Goal: Task Accomplishment & Management: Manage account settings

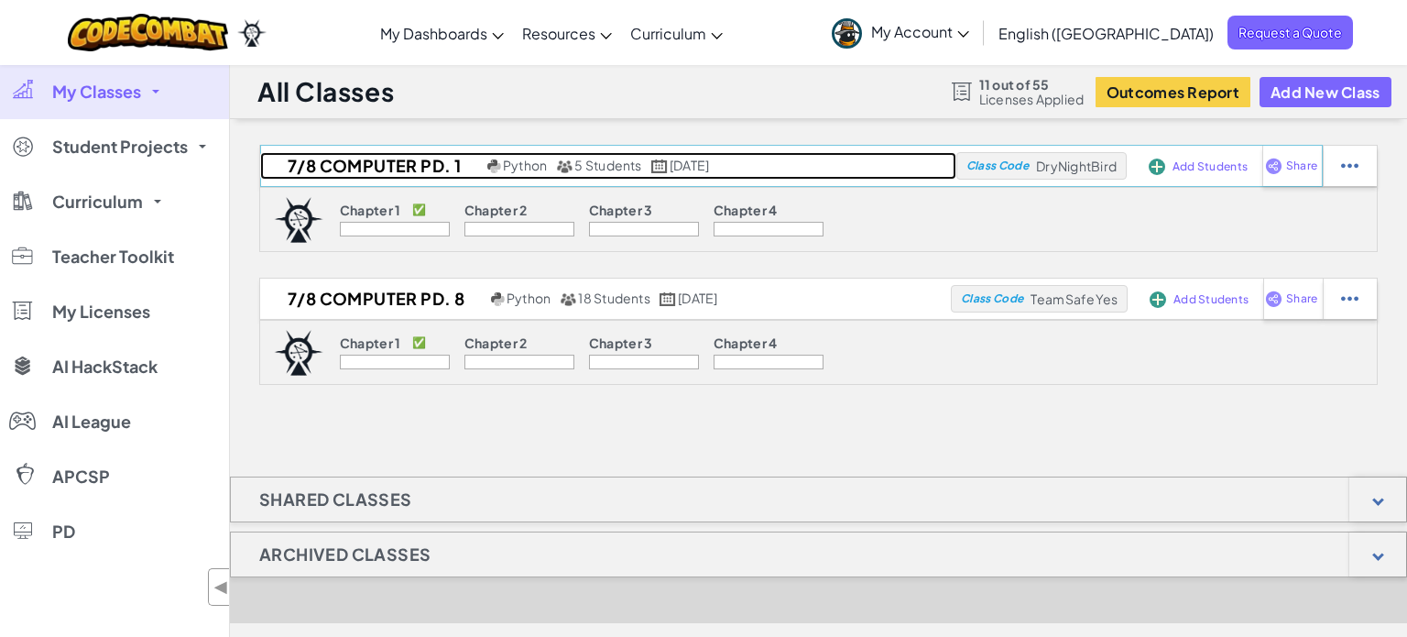
click at [336, 169] on h2 "7/8 Computer Pd. 1" at bounding box center [371, 165] width 223 height 27
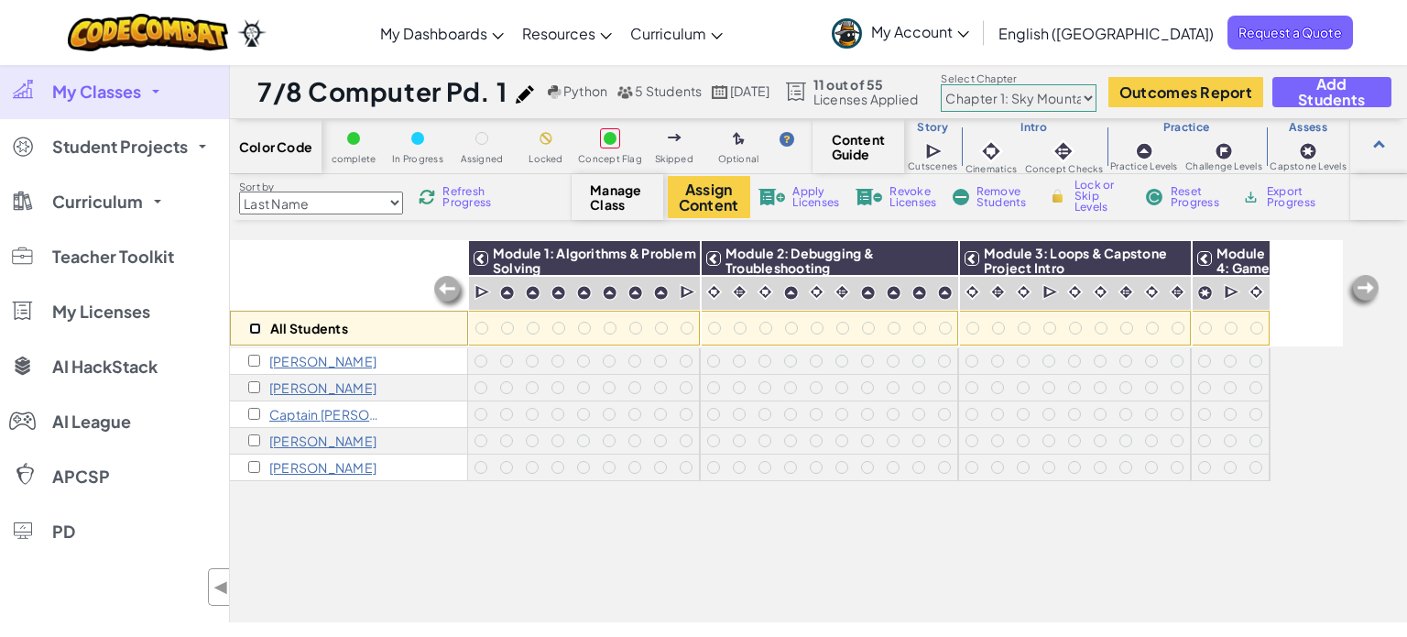
click at [256, 328] on input "checkbox" at bounding box center [255, 328] width 12 height 12
checkbox input "true"
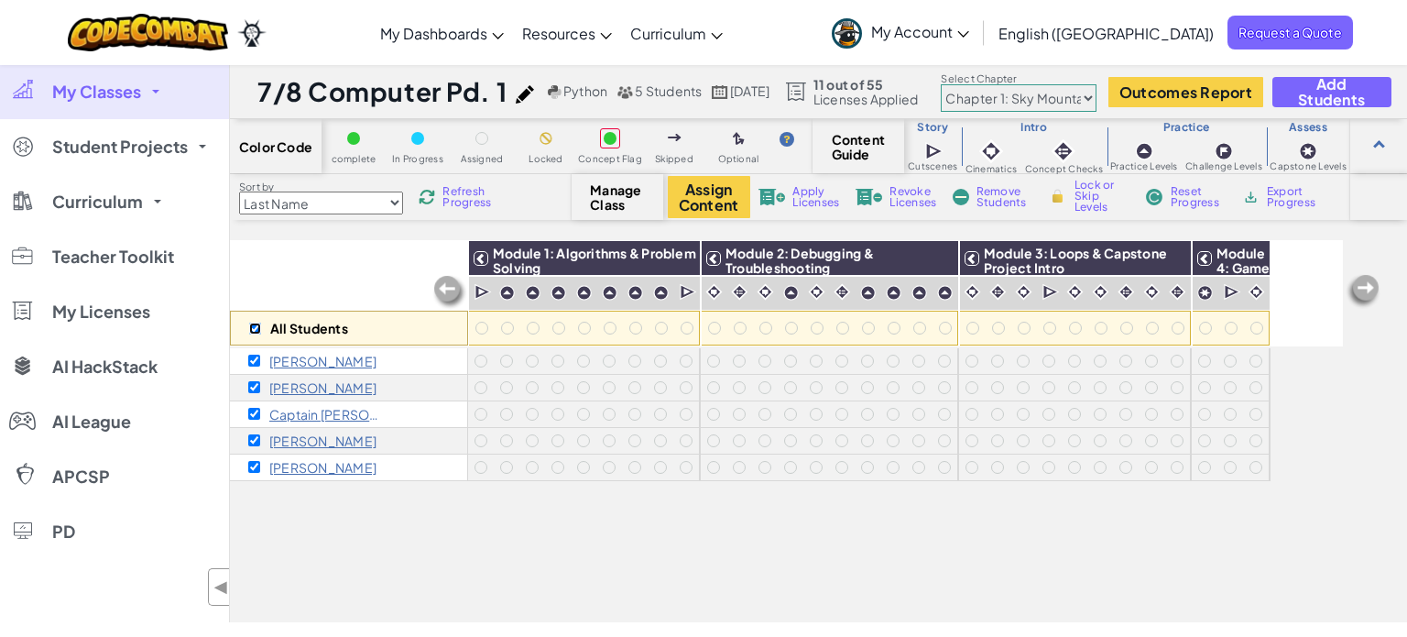
checkbox input "true"
click at [279, 364] on p "Elisha A" at bounding box center [322, 361] width 107 height 15
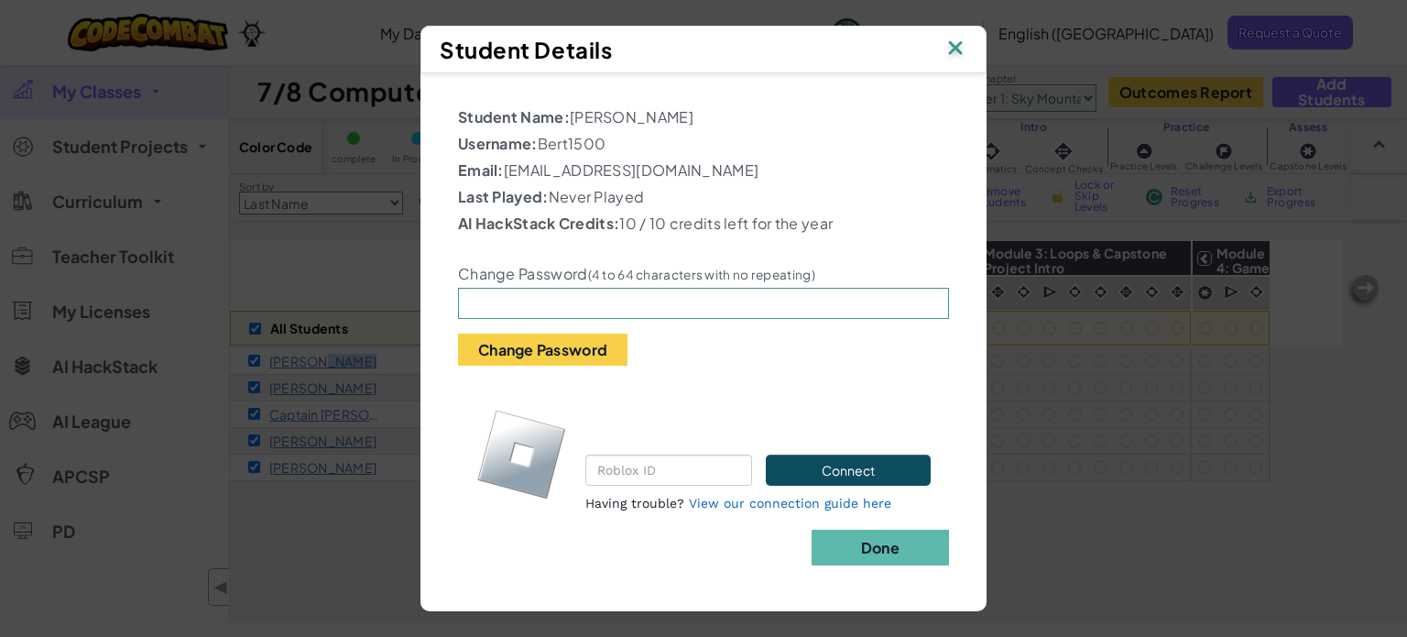
click at [956, 55] on img at bounding box center [956, 49] width 24 height 27
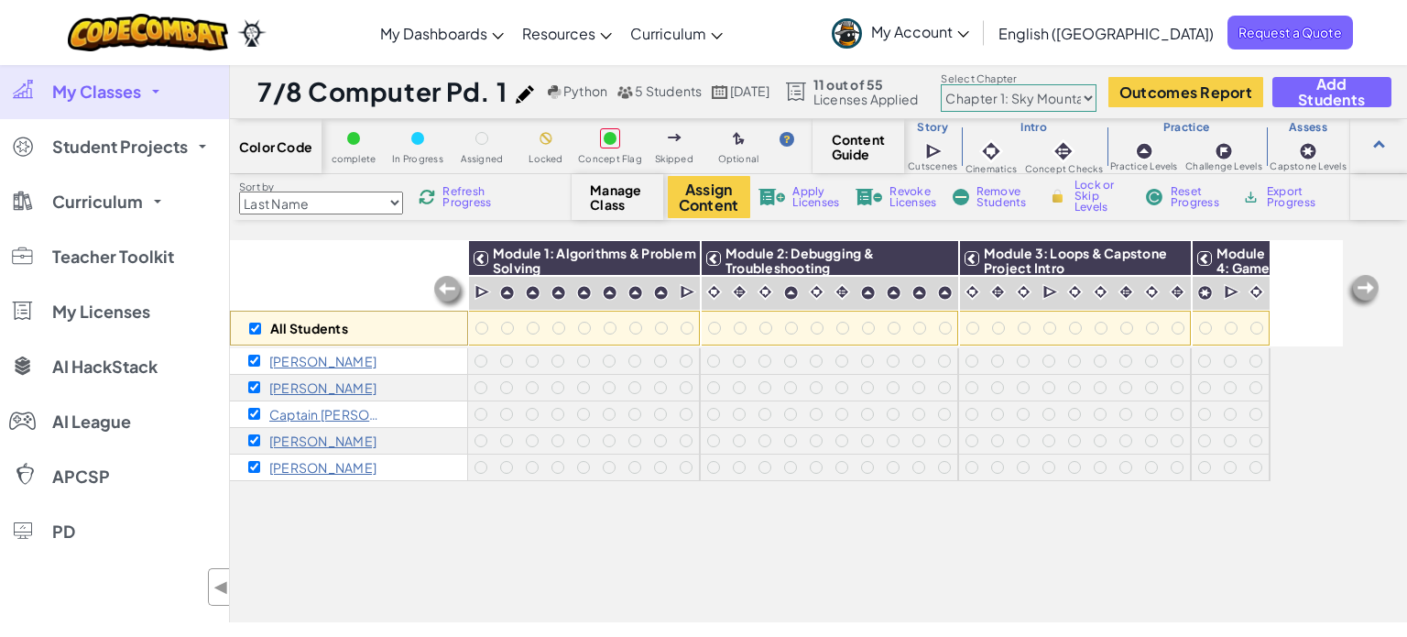
click at [610, 198] on span "Manage Class" at bounding box center [617, 196] width 54 height 29
click at [612, 198] on span "Manage Class" at bounding box center [617, 196] width 54 height 29
click at [619, 198] on span "Manage Class" at bounding box center [617, 196] width 54 height 29
click at [626, 197] on span "Manage Class" at bounding box center [617, 196] width 54 height 29
click at [663, 90] on span "5 Students" at bounding box center [668, 90] width 67 height 16
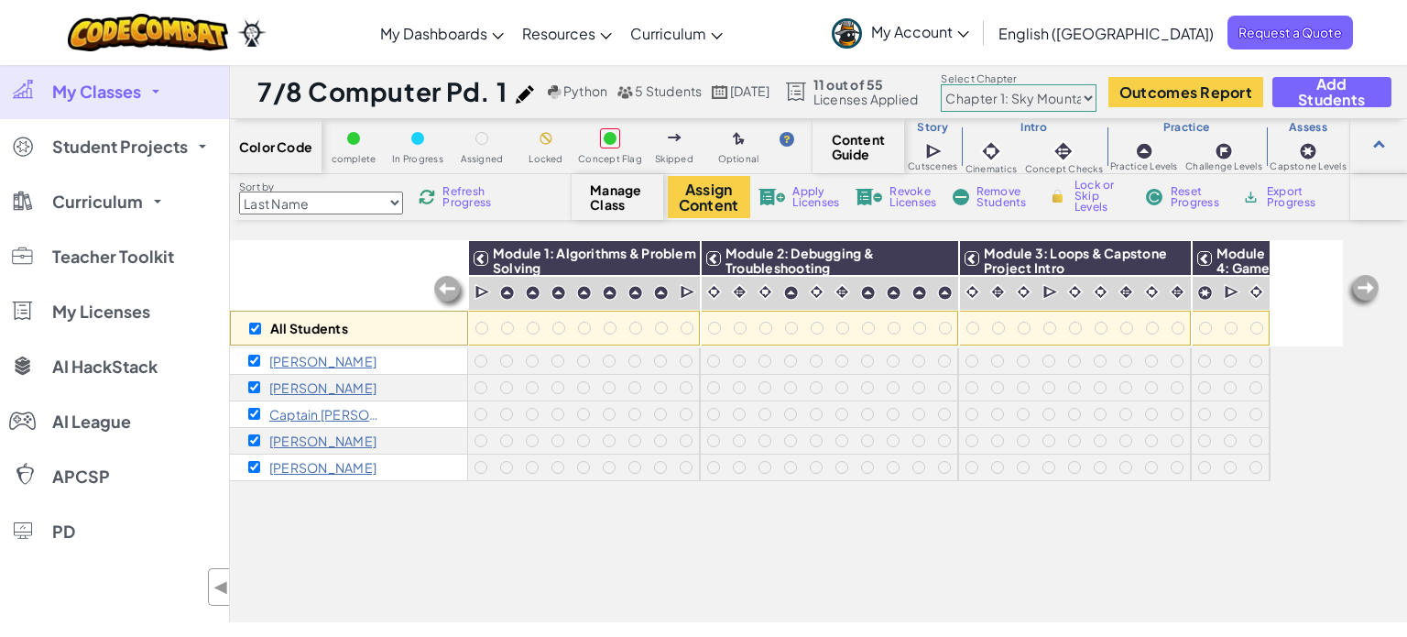
click at [476, 98] on h1 "7/8 Computer Pd. 1" at bounding box center [381, 91] width 249 height 35
click at [126, 80] on link "My Classes" at bounding box center [114, 91] width 229 height 55
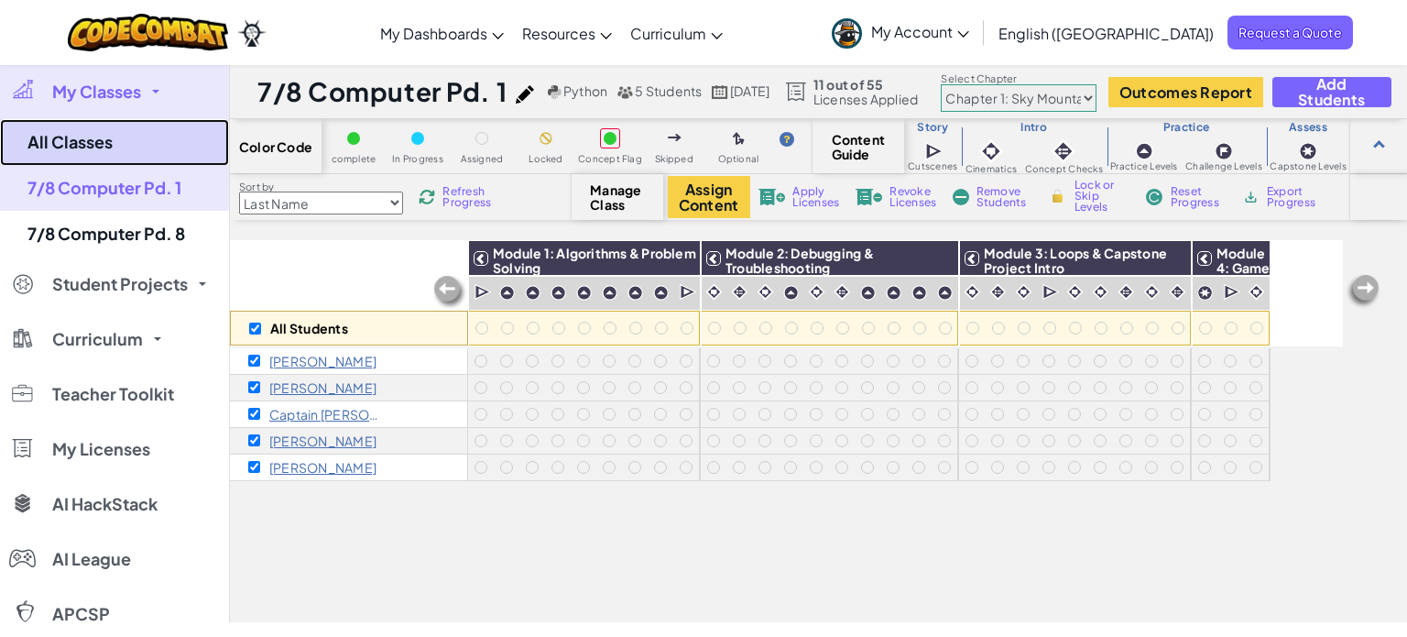
click at [109, 157] on link "All Classes" at bounding box center [114, 142] width 229 height 47
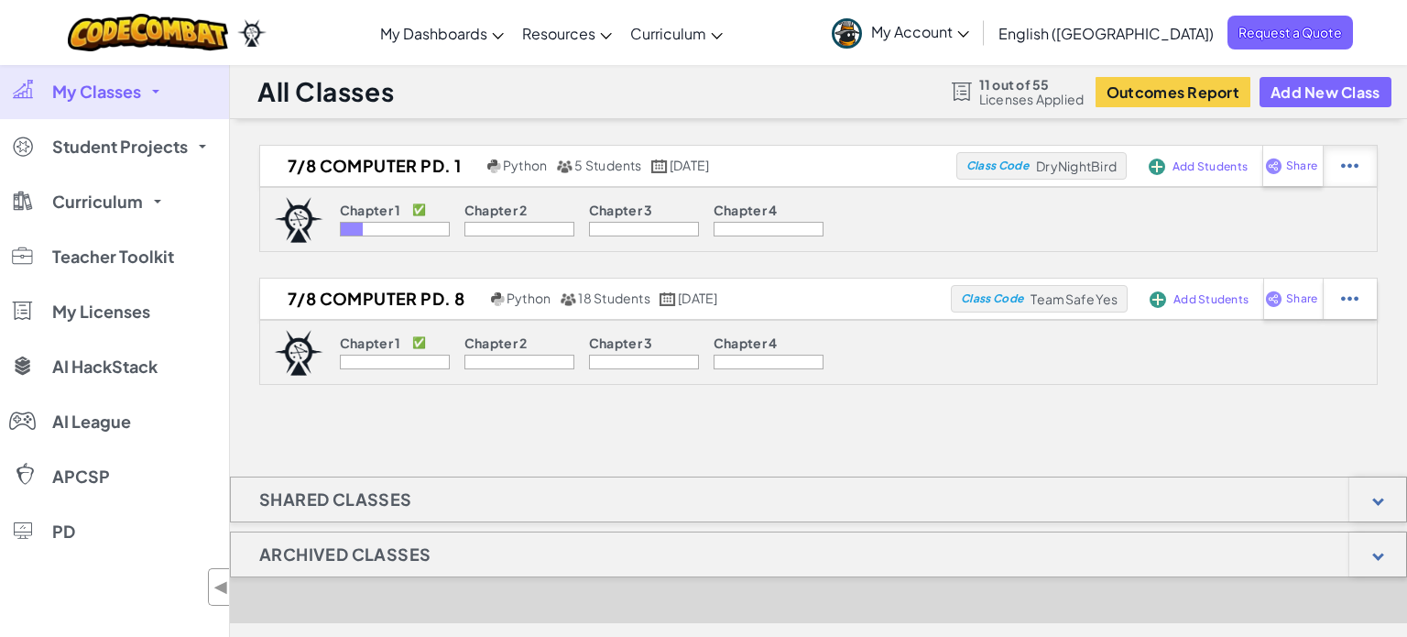
click at [1343, 159] on img at bounding box center [1349, 166] width 17 height 16
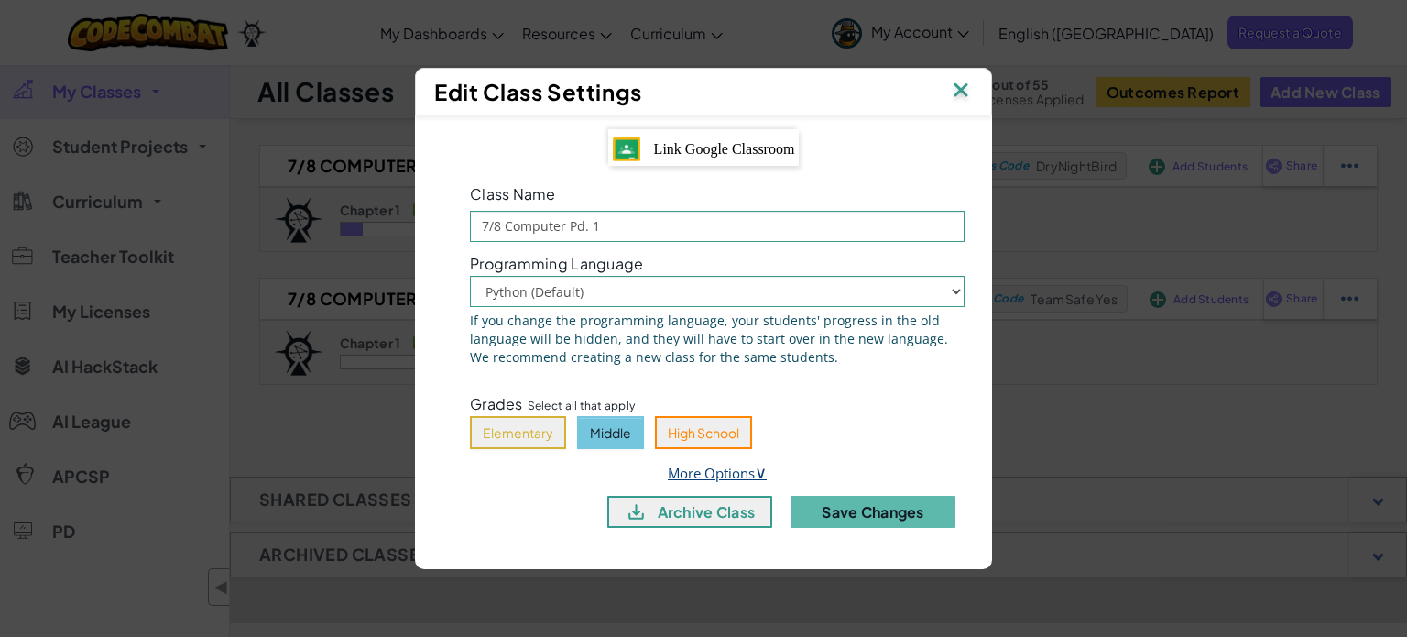
click at [717, 473] on link "More Options ∨" at bounding box center [717, 473] width 99 height 18
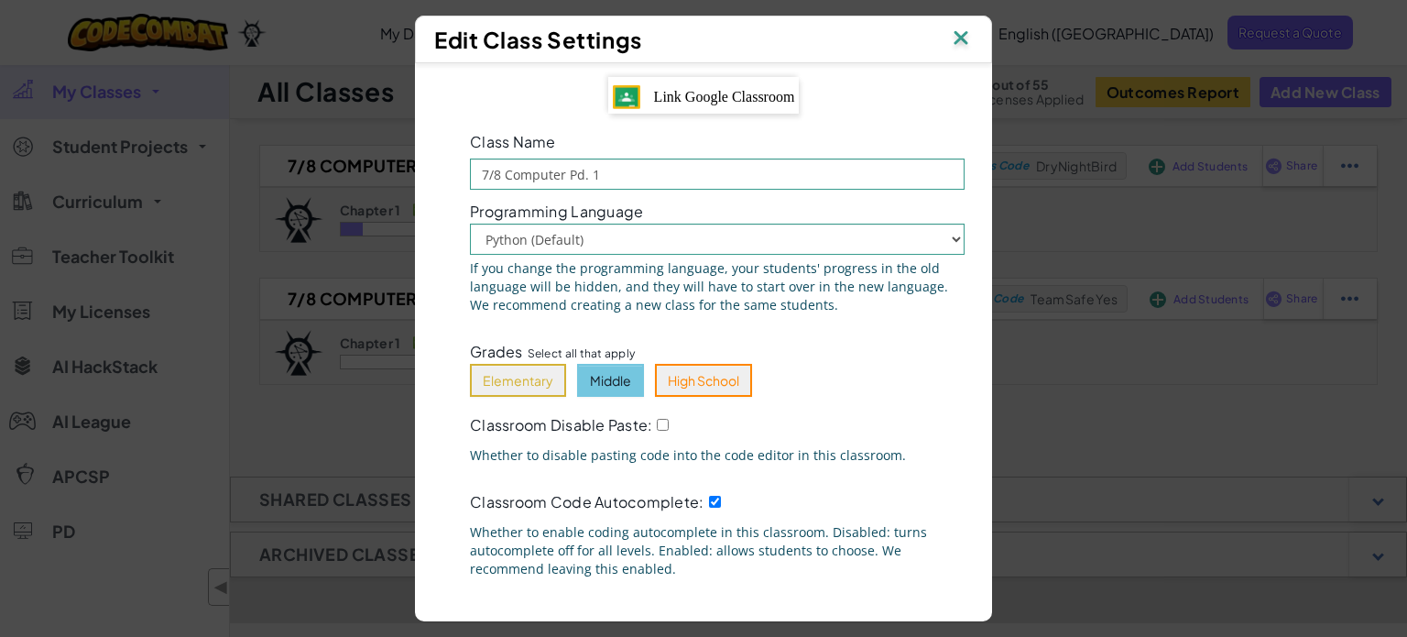
click at [955, 35] on img at bounding box center [961, 39] width 24 height 27
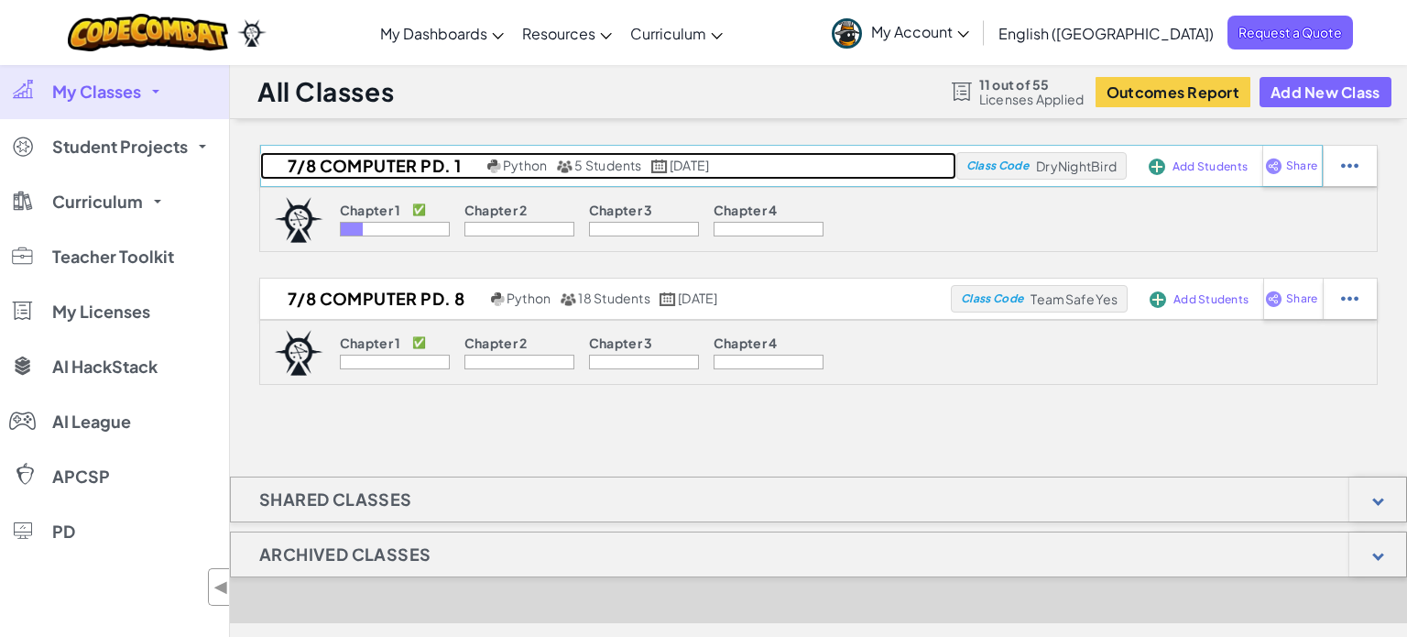
click at [613, 169] on span "5 Students" at bounding box center [607, 165] width 67 height 16
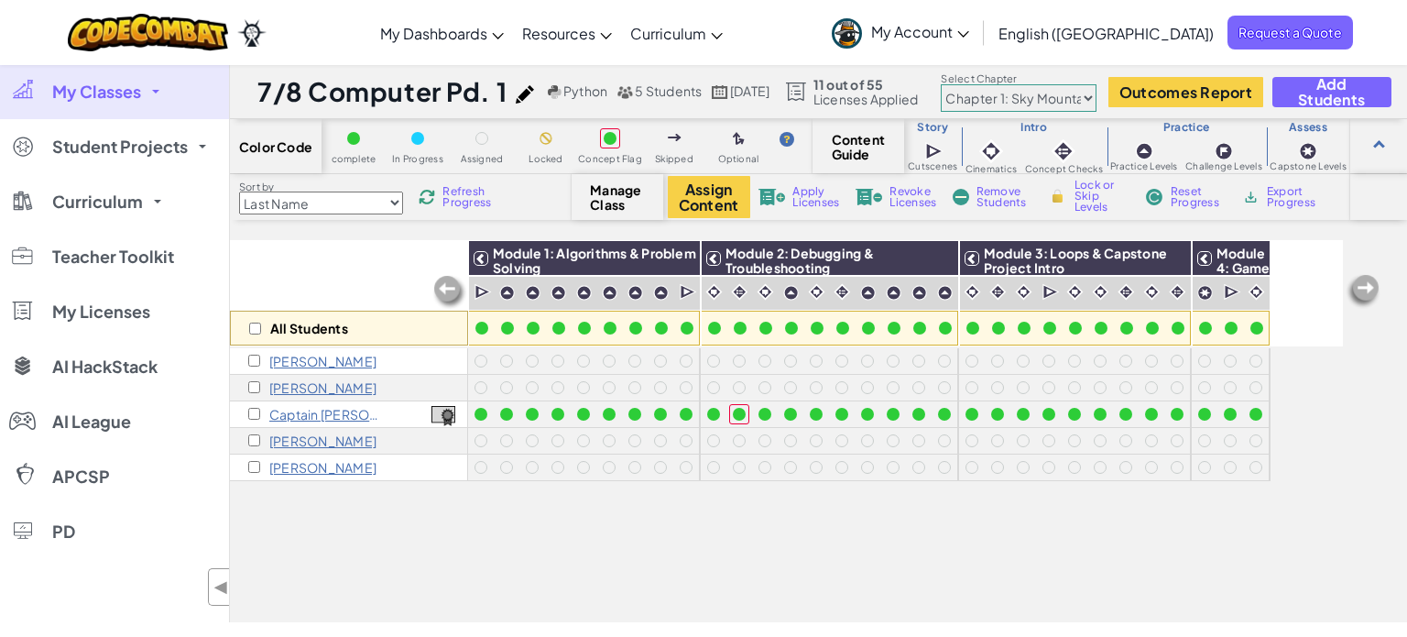
click at [279, 356] on p "Elisha A" at bounding box center [322, 361] width 107 height 15
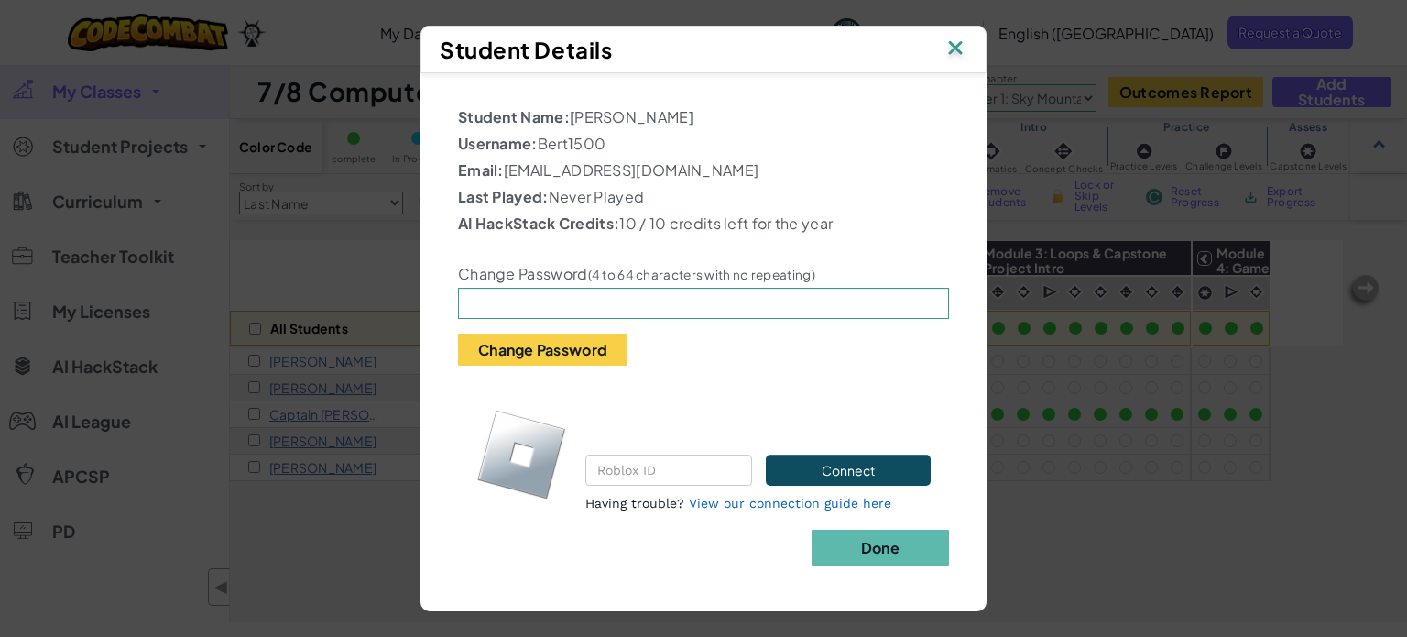
click at [948, 40] on img at bounding box center [956, 49] width 24 height 27
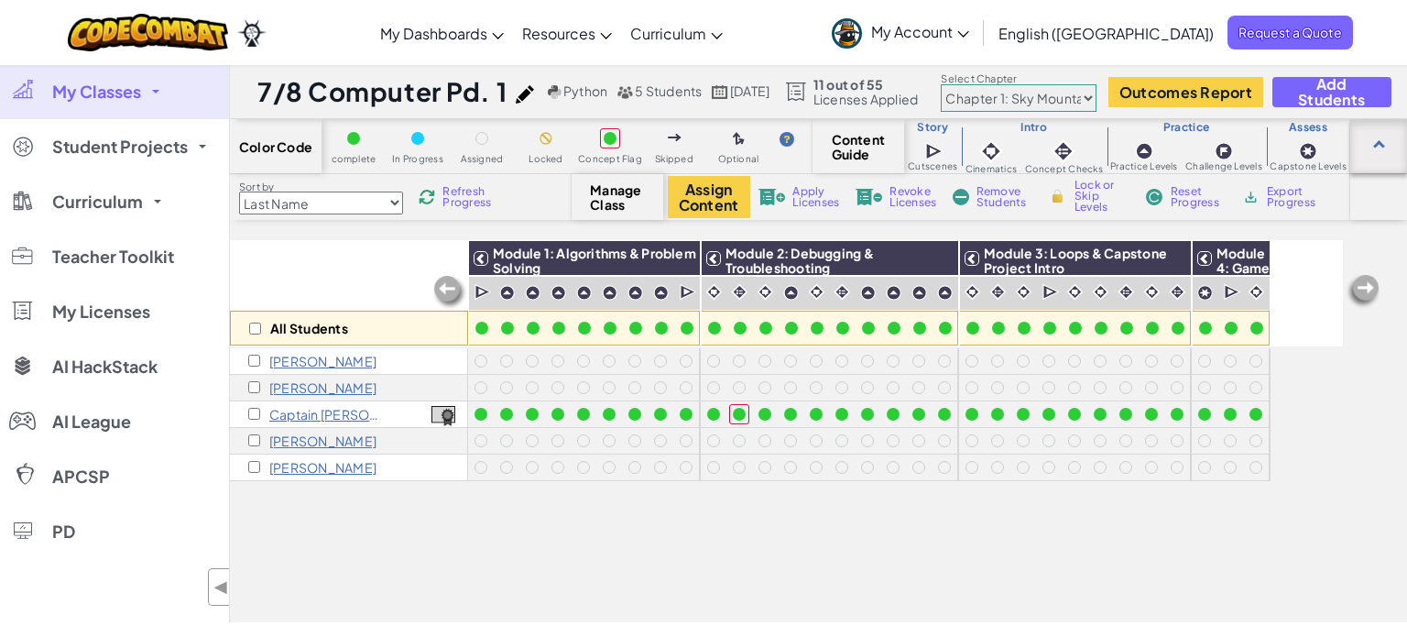
click at [1378, 140] on div at bounding box center [1379, 146] width 12 height 12
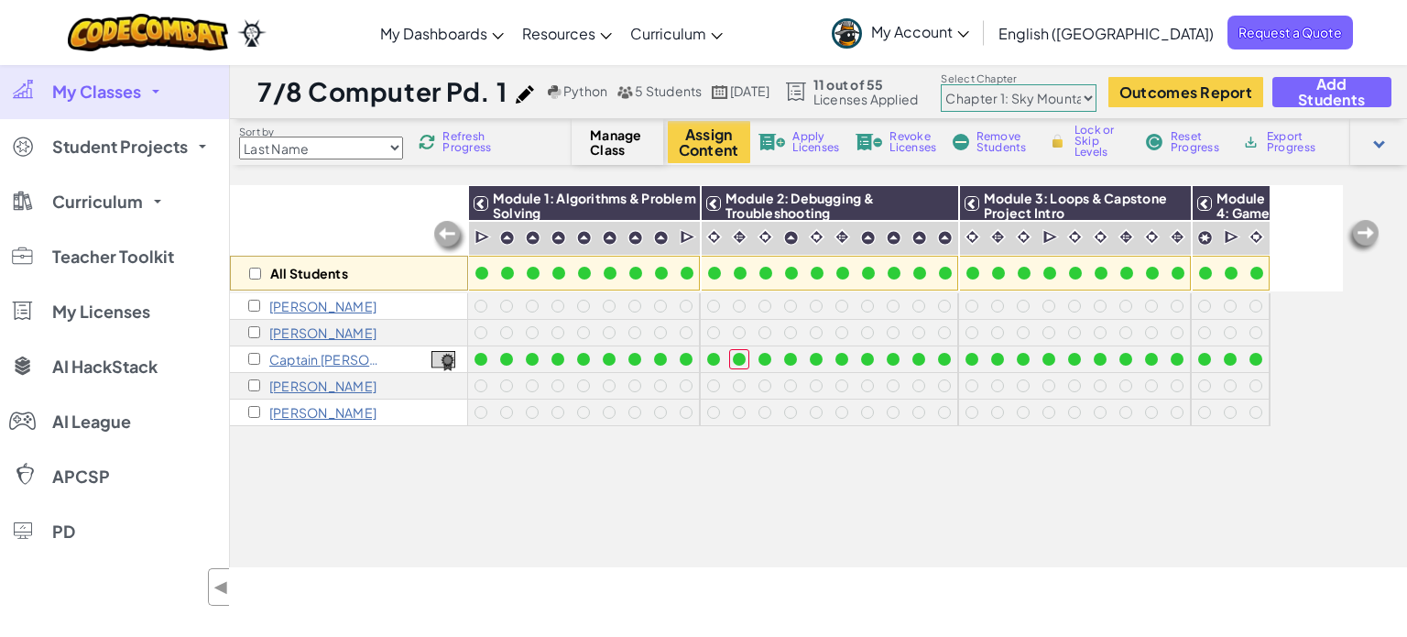
click at [1378, 140] on div at bounding box center [1379, 143] width 12 height 12
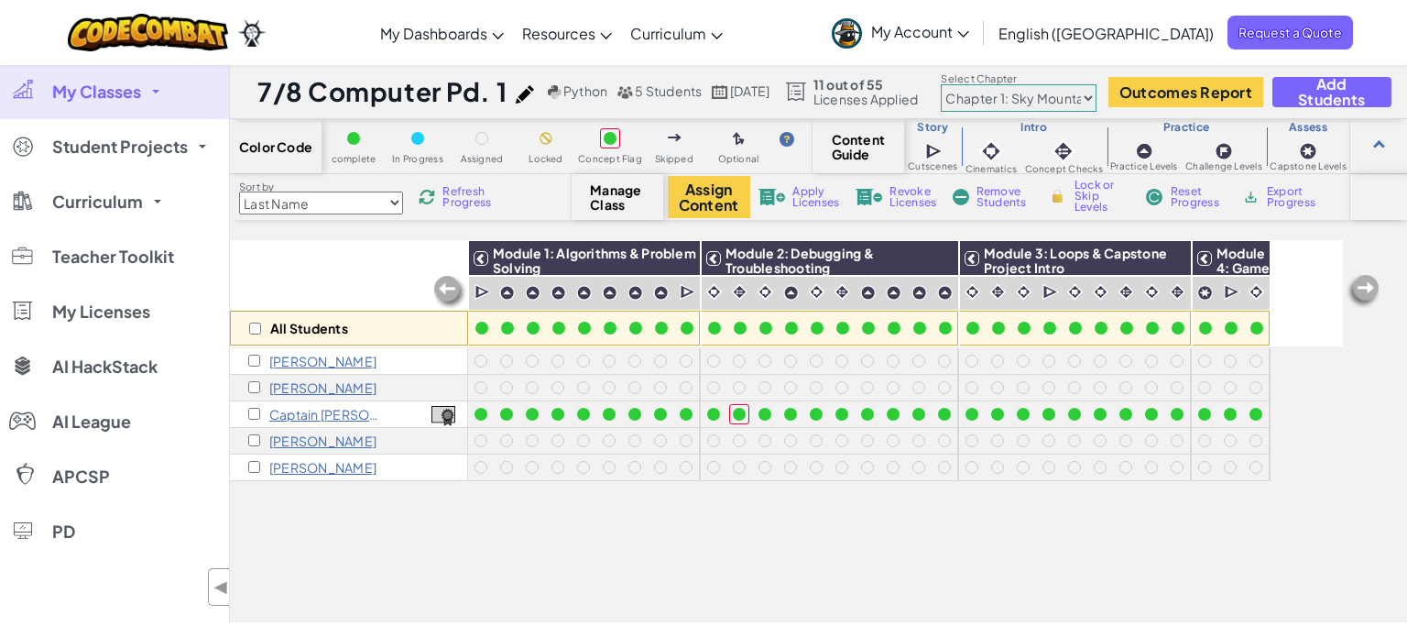
click at [1372, 110] on div "11 out of 55 Licenses Applied Select Chapter Chapter 1: Sky Mountain Chapter 2:…" at bounding box center [1082, 91] width 617 height 40
click at [1369, 93] on span "Add Students" at bounding box center [1332, 91] width 88 height 31
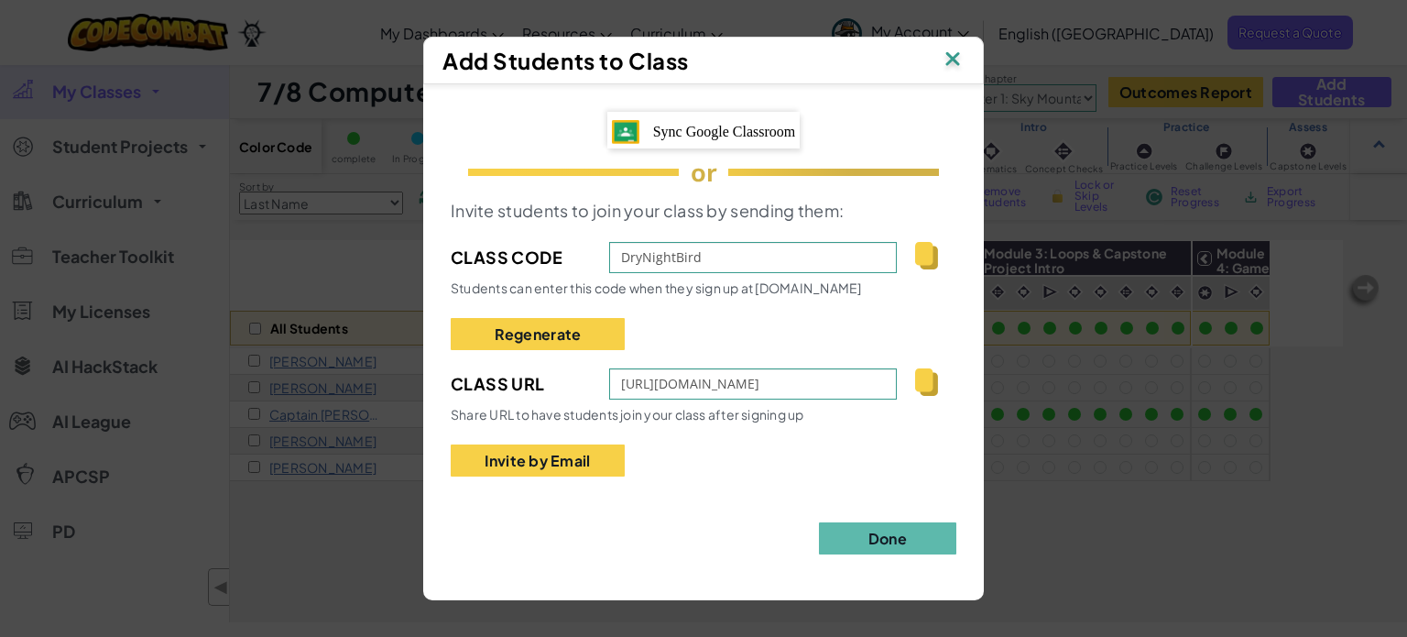
click at [953, 61] on img at bounding box center [953, 60] width 24 height 27
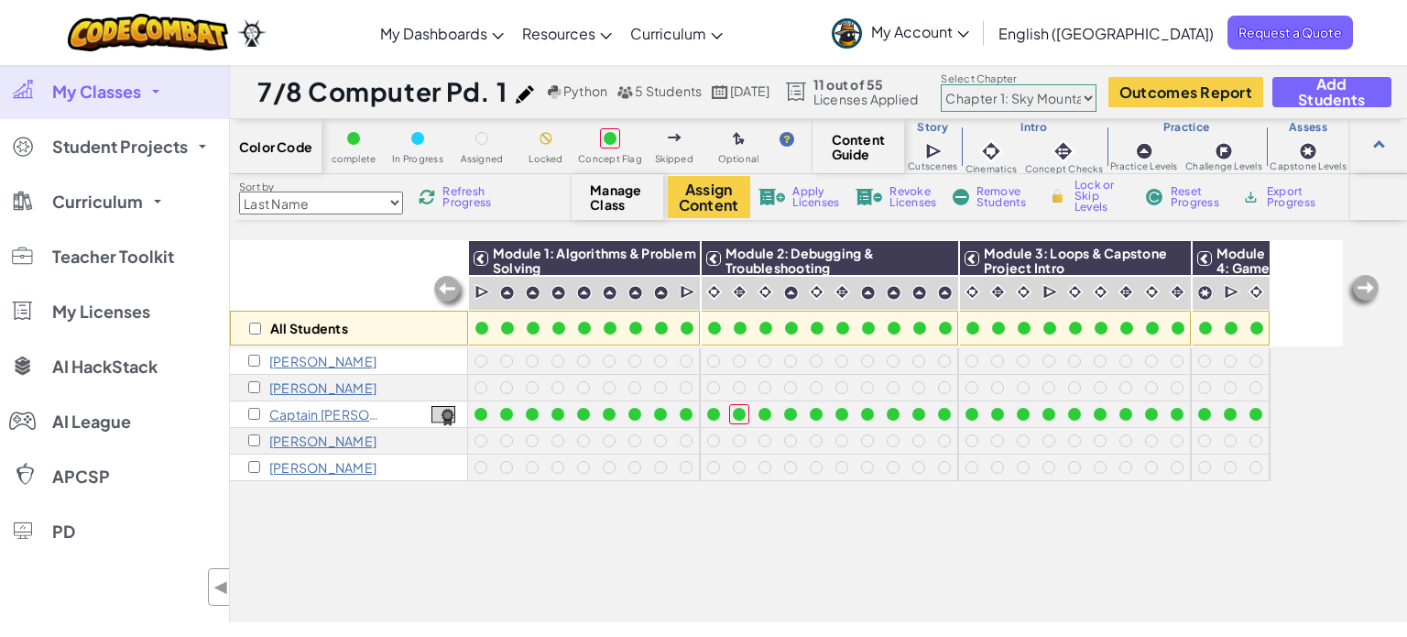
click at [360, 281] on div "All Students" at bounding box center [349, 293] width 238 height 106
click at [100, 91] on span "My Classes" at bounding box center [96, 91] width 89 height 16
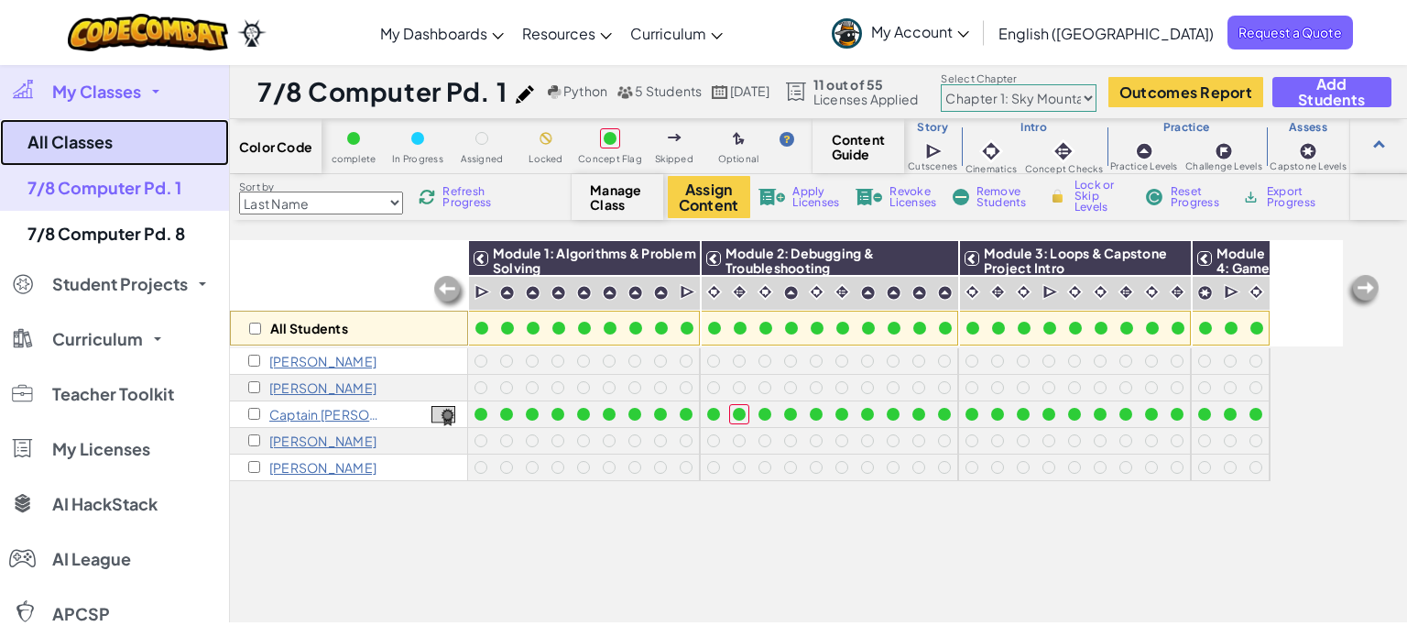
click at [104, 160] on link "All Classes" at bounding box center [114, 142] width 229 height 47
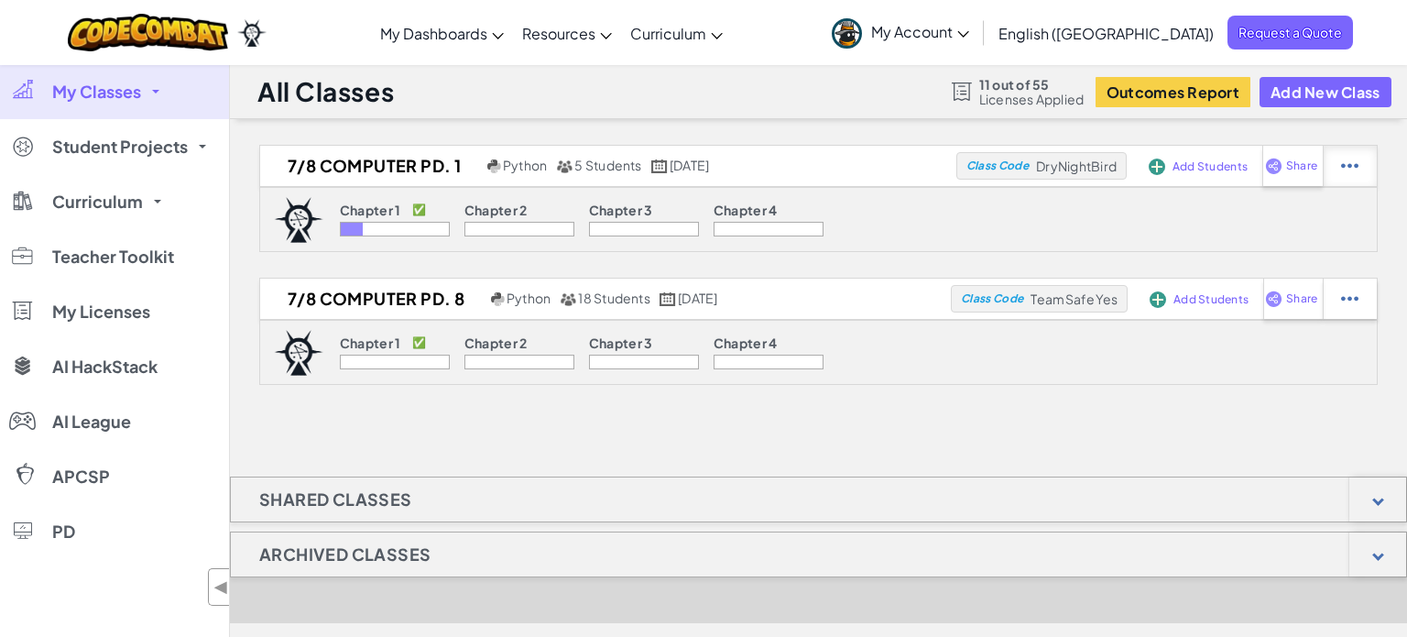
click at [1361, 160] on div at bounding box center [1350, 166] width 54 height 40
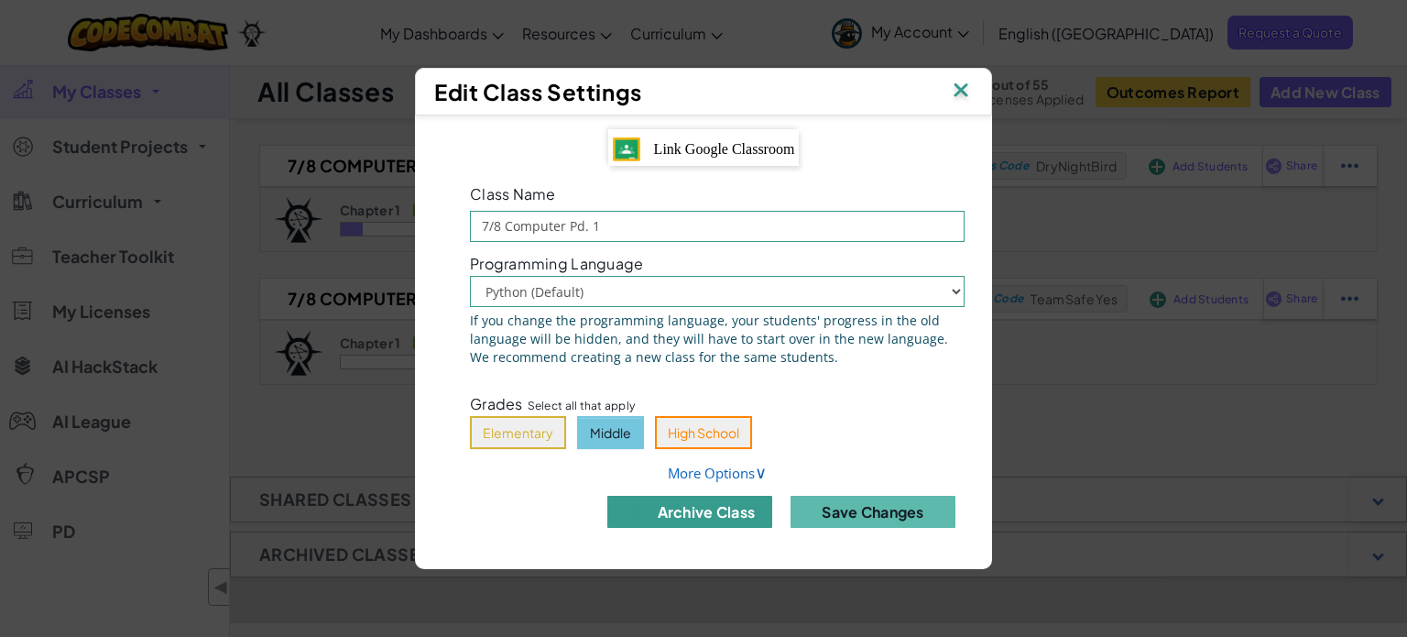
click at [725, 510] on button "archive class" at bounding box center [689, 512] width 165 height 32
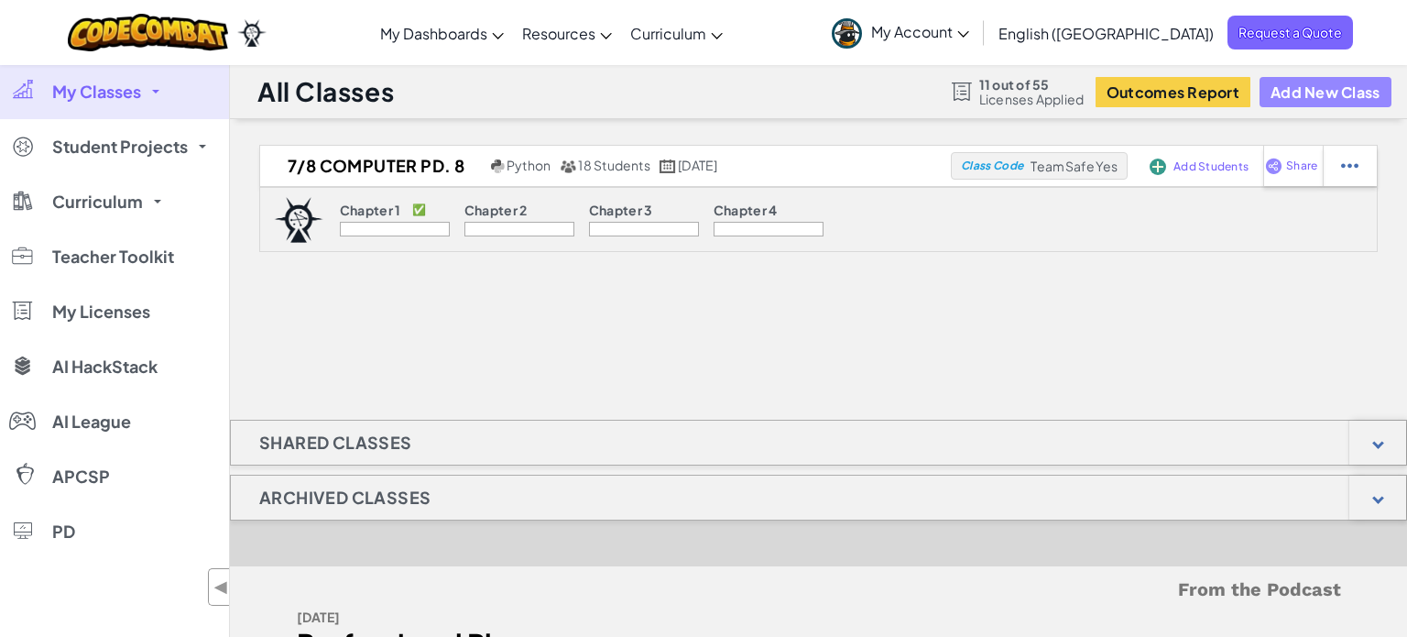
click at [1317, 99] on button "Add New Class" at bounding box center [1326, 92] width 132 height 30
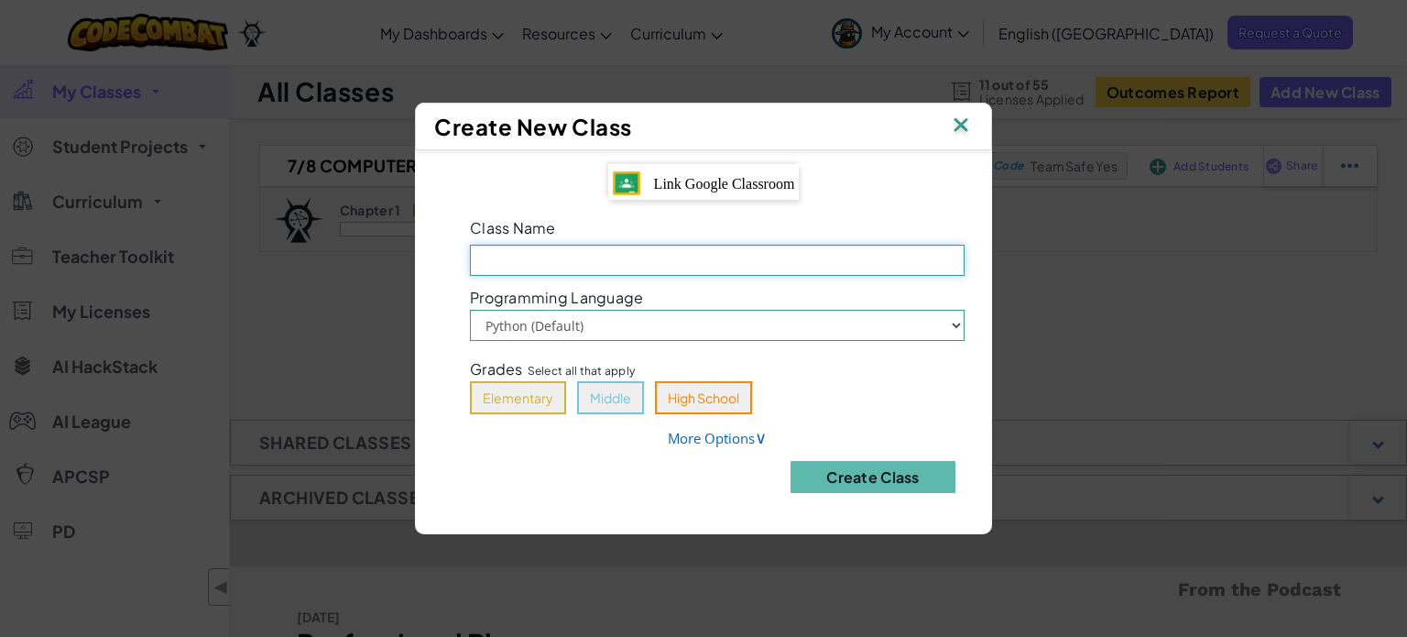
click at [606, 257] on input "Class Name Field is required" at bounding box center [717, 260] width 495 height 31
type input "7/8 Computer Pd. 1"
click at [703, 442] on link "More Options ∨" at bounding box center [717, 438] width 99 height 18
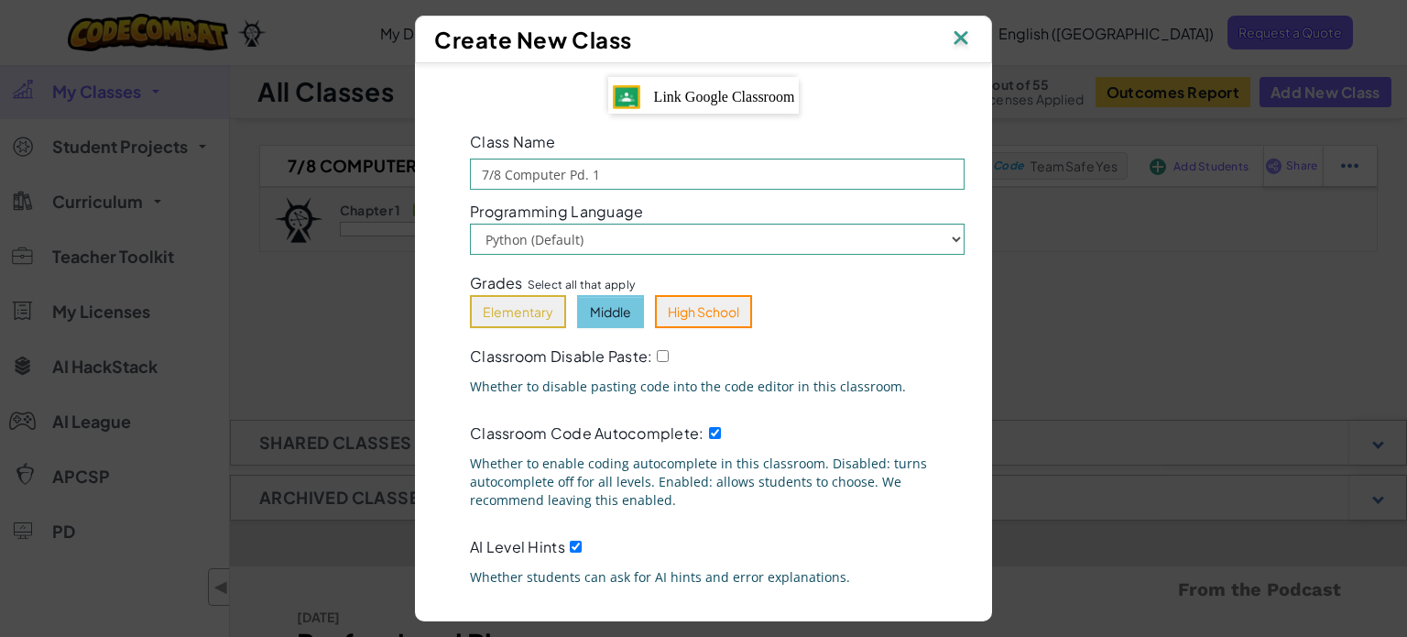
click at [605, 311] on button "Middle" at bounding box center [610, 311] width 67 height 33
click at [665, 354] on input "Classroom Disable Paste:" at bounding box center [663, 356] width 12 height 12
checkbox input "true"
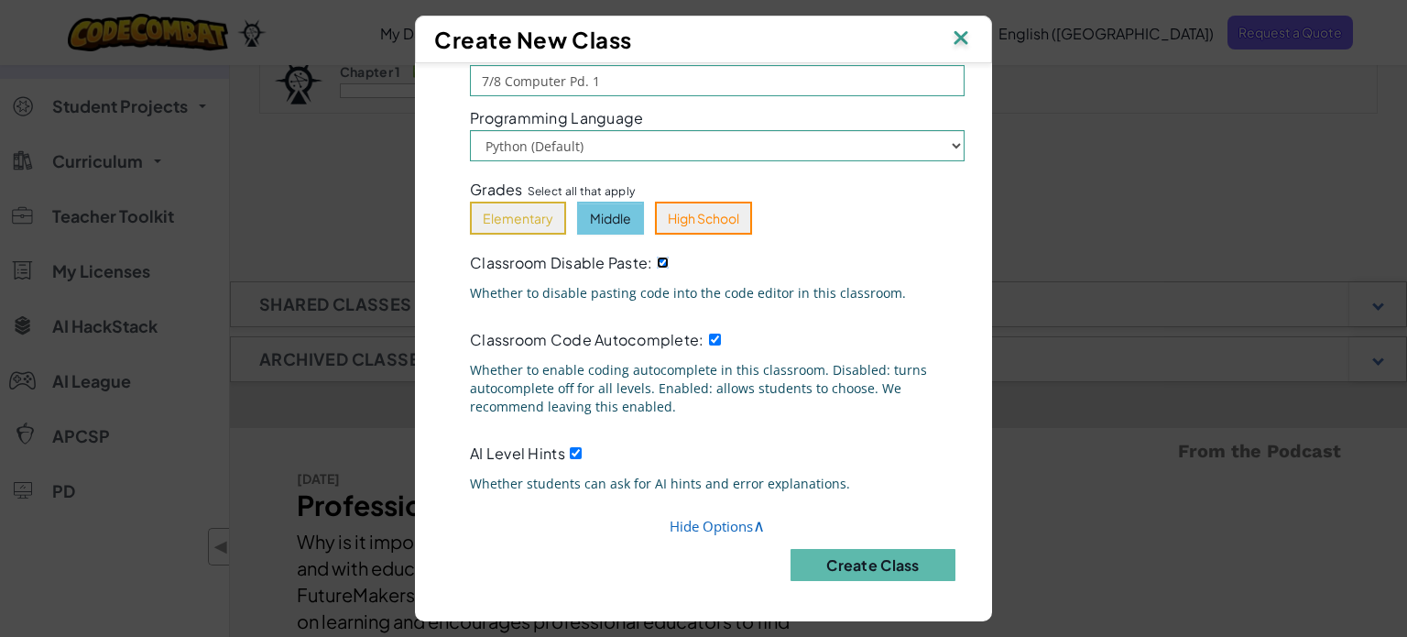
scroll to position [172, 0]
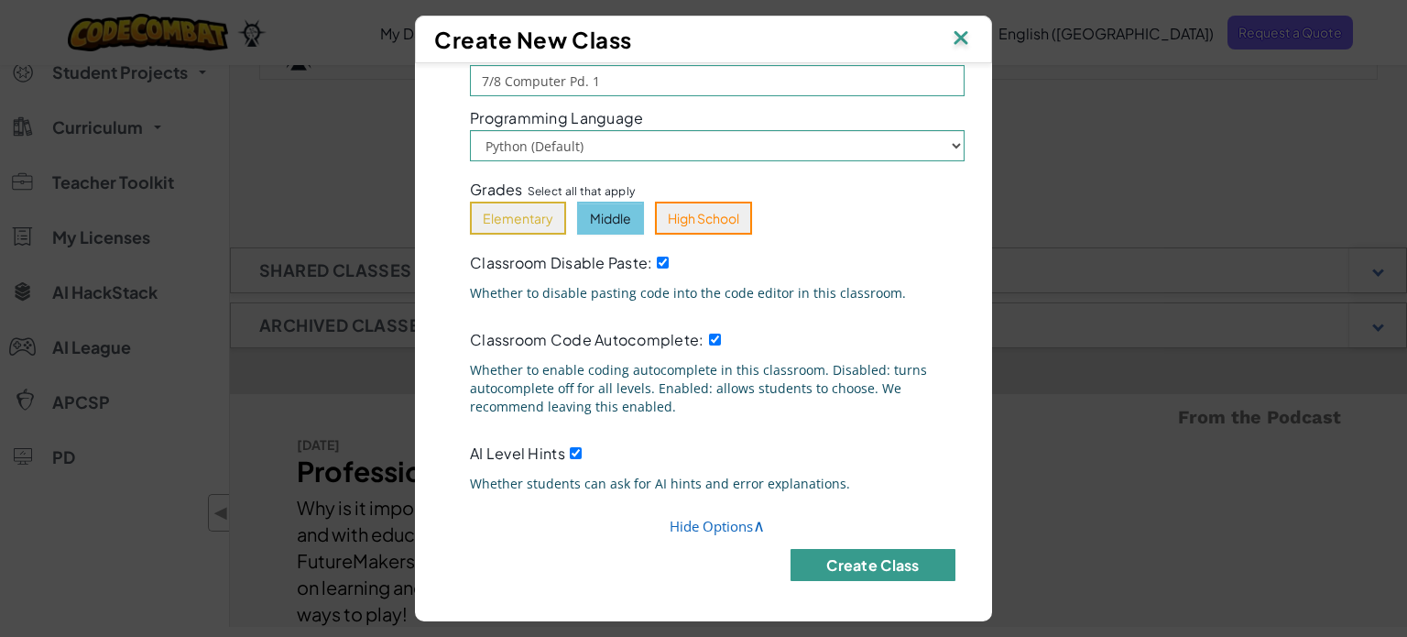
click at [849, 567] on button "Create Class" at bounding box center [873, 565] width 165 height 32
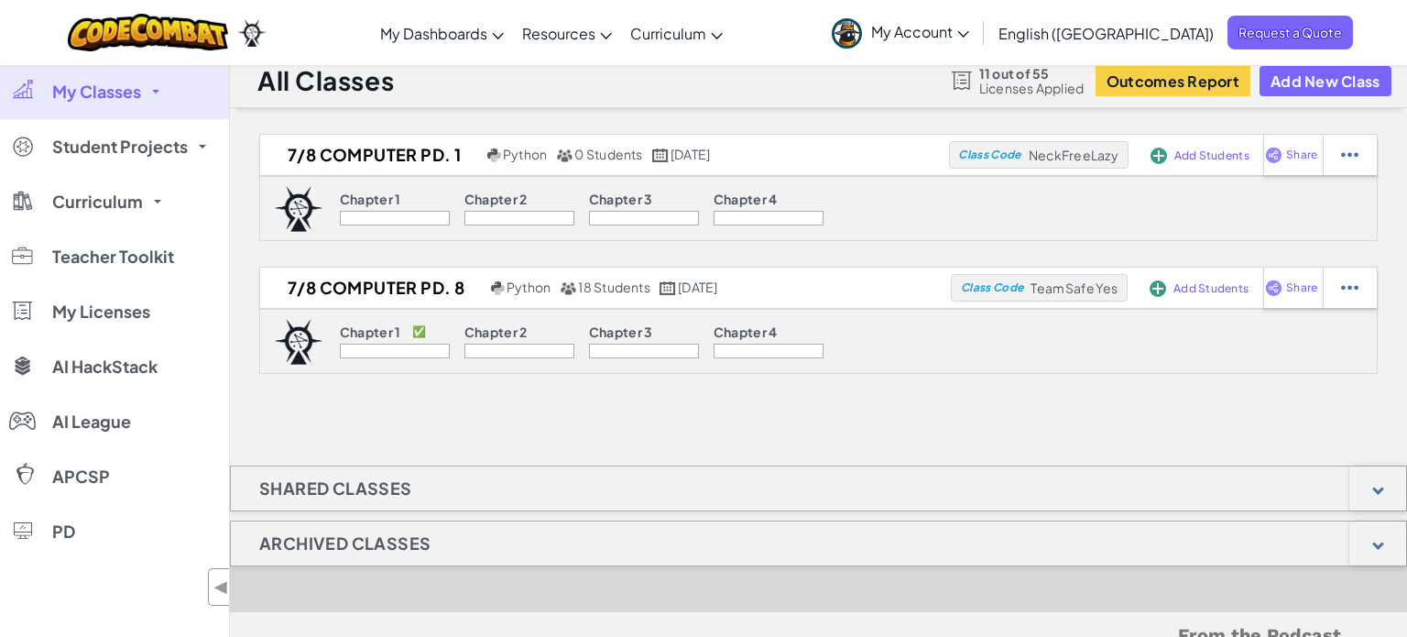
scroll to position [0, 0]
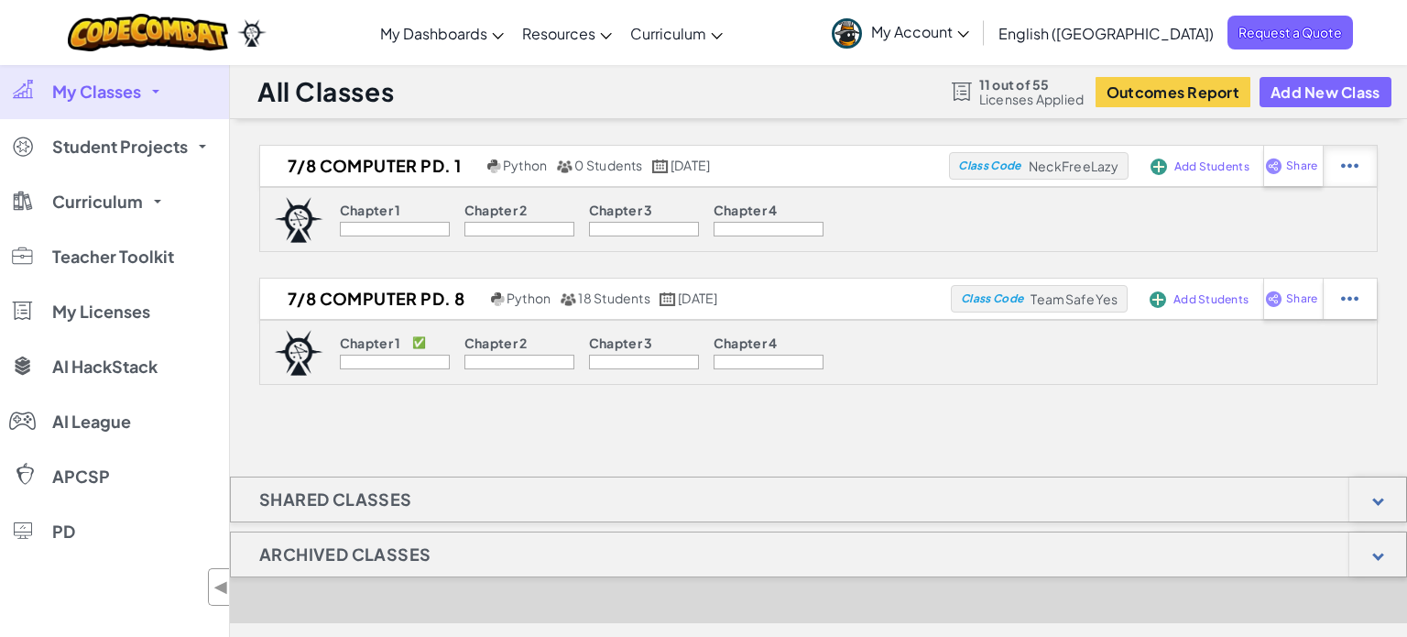
click at [1356, 170] on img at bounding box center [1349, 166] width 17 height 16
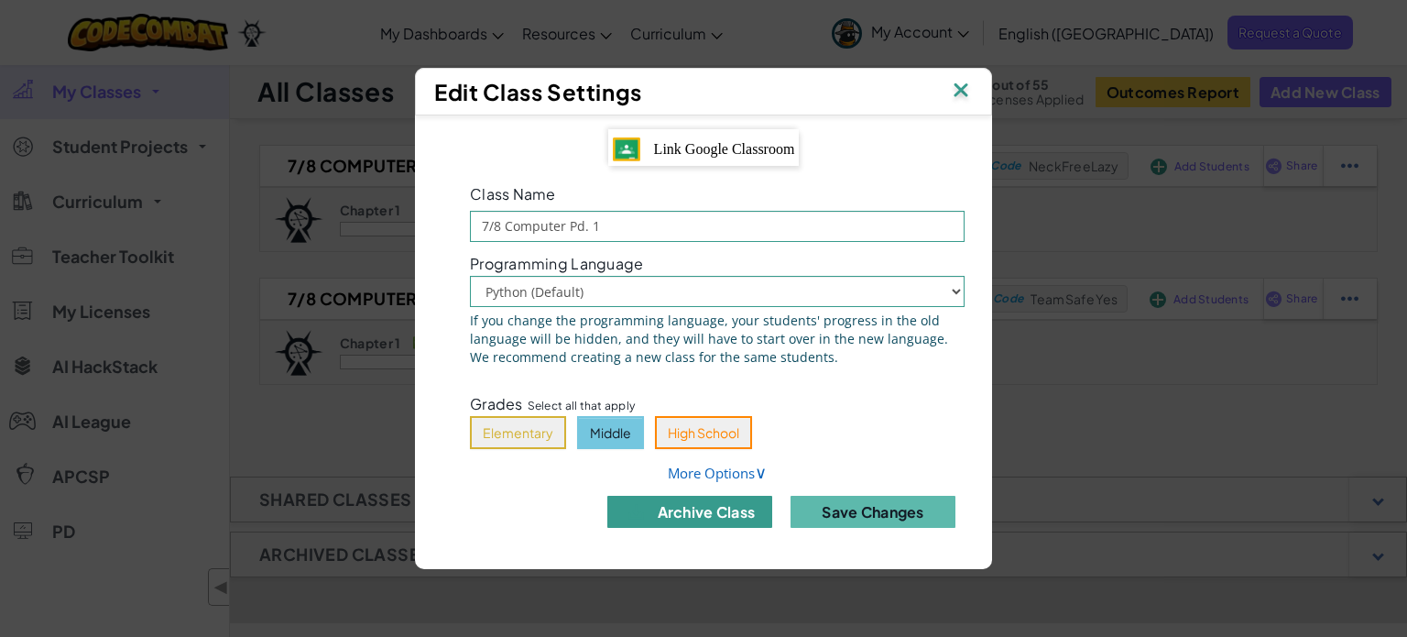
click at [731, 505] on button "archive class" at bounding box center [689, 512] width 165 height 32
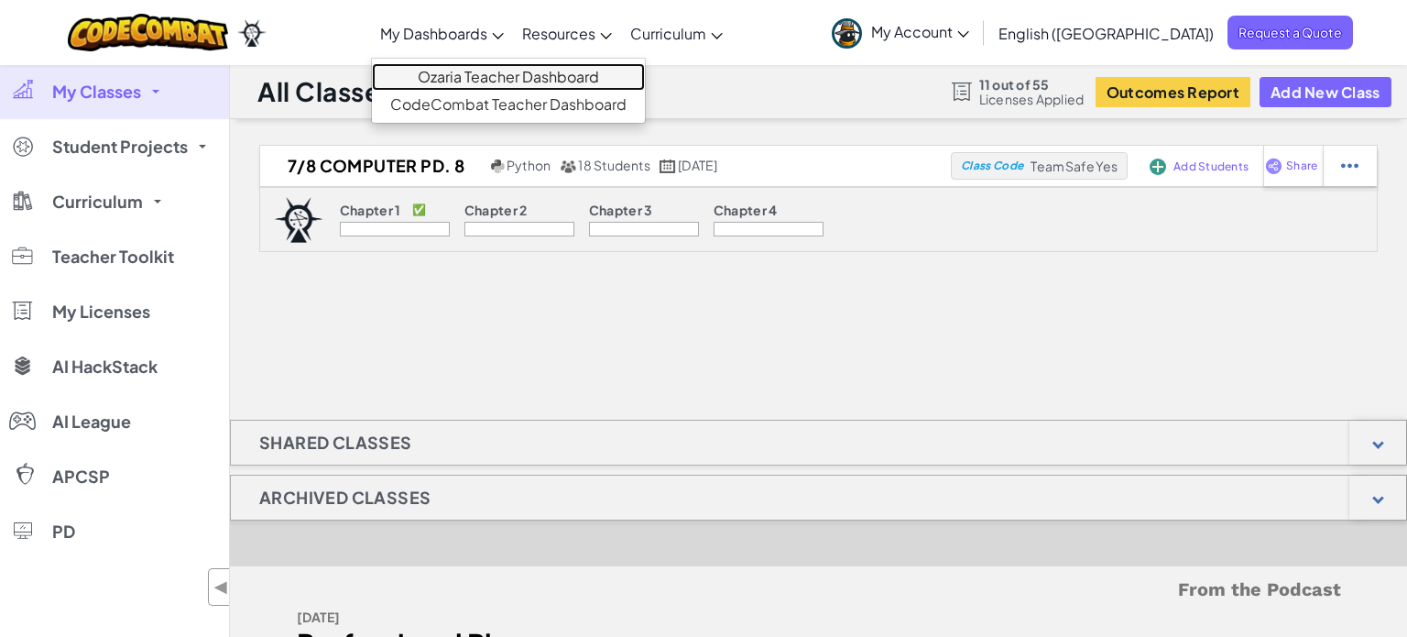
click at [527, 71] on link "Ozaria Teacher Dashboard" at bounding box center [508, 76] width 273 height 27
click at [491, 72] on link "Ozaria Teacher Dashboard" at bounding box center [508, 76] width 273 height 27
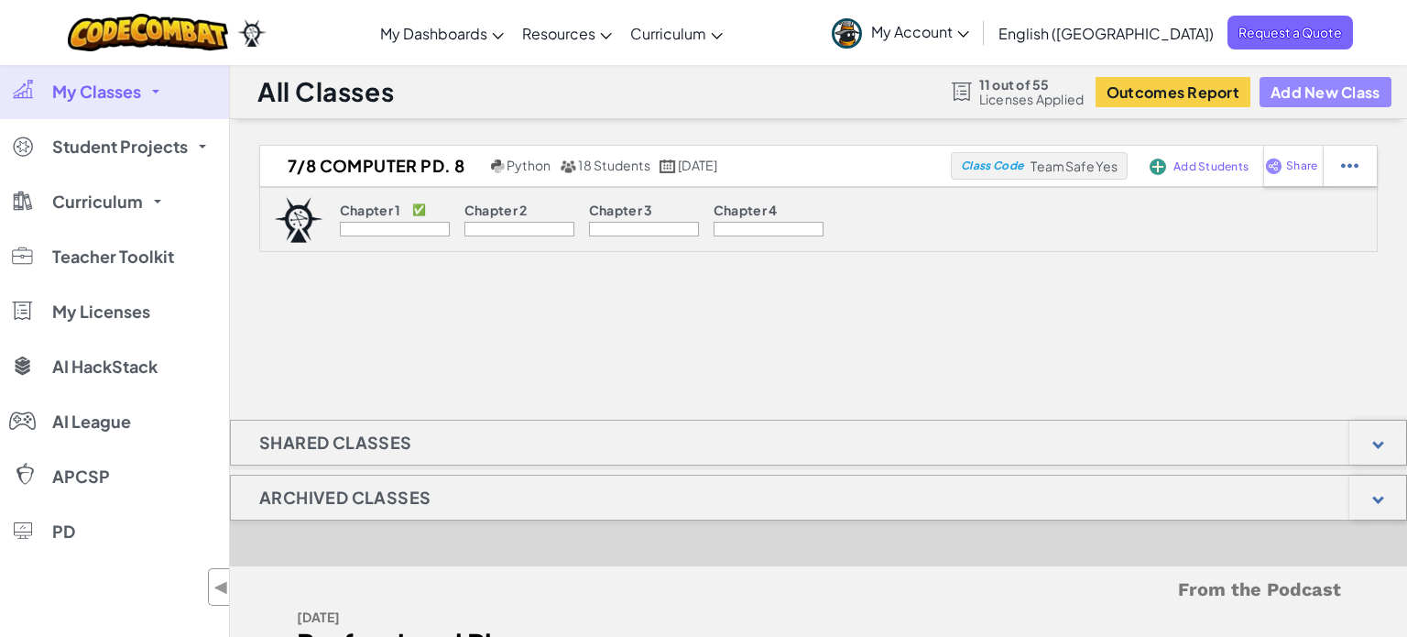
click at [1350, 98] on button "Add New Class" at bounding box center [1326, 92] width 132 height 30
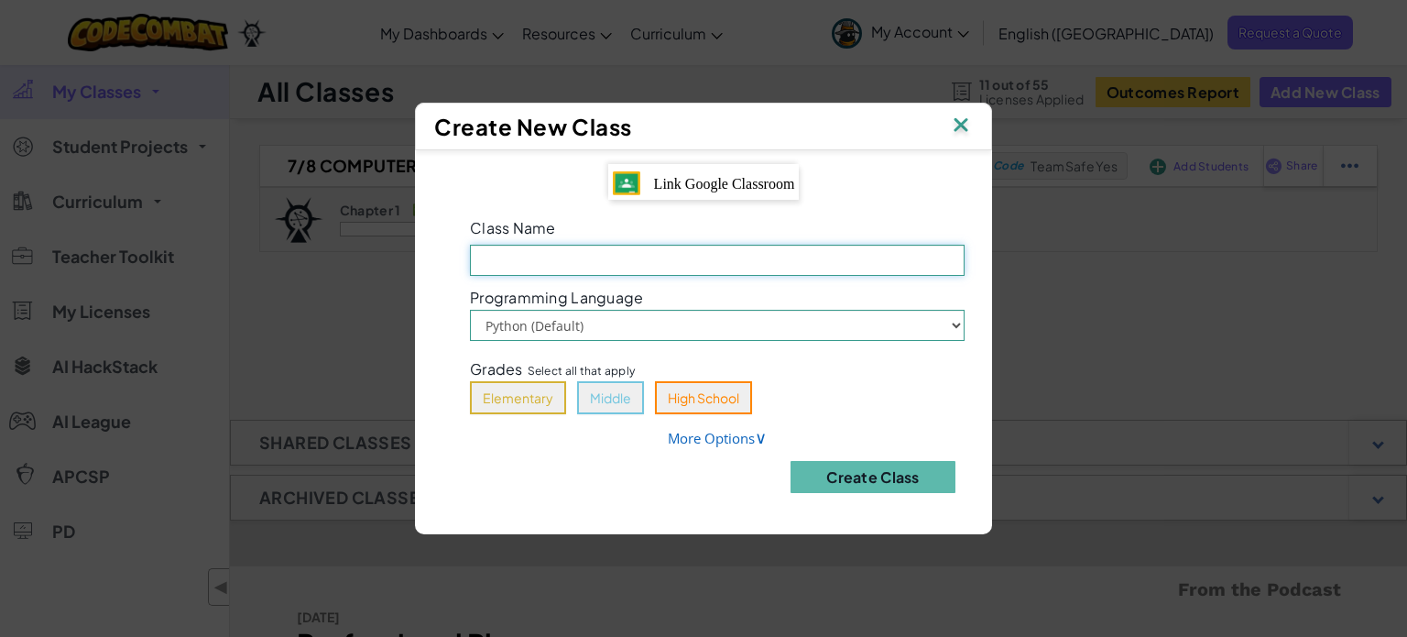
click at [639, 260] on input "Class Name Field is required" at bounding box center [717, 260] width 495 height 31
click at [954, 134] on img at bounding box center [961, 126] width 24 height 27
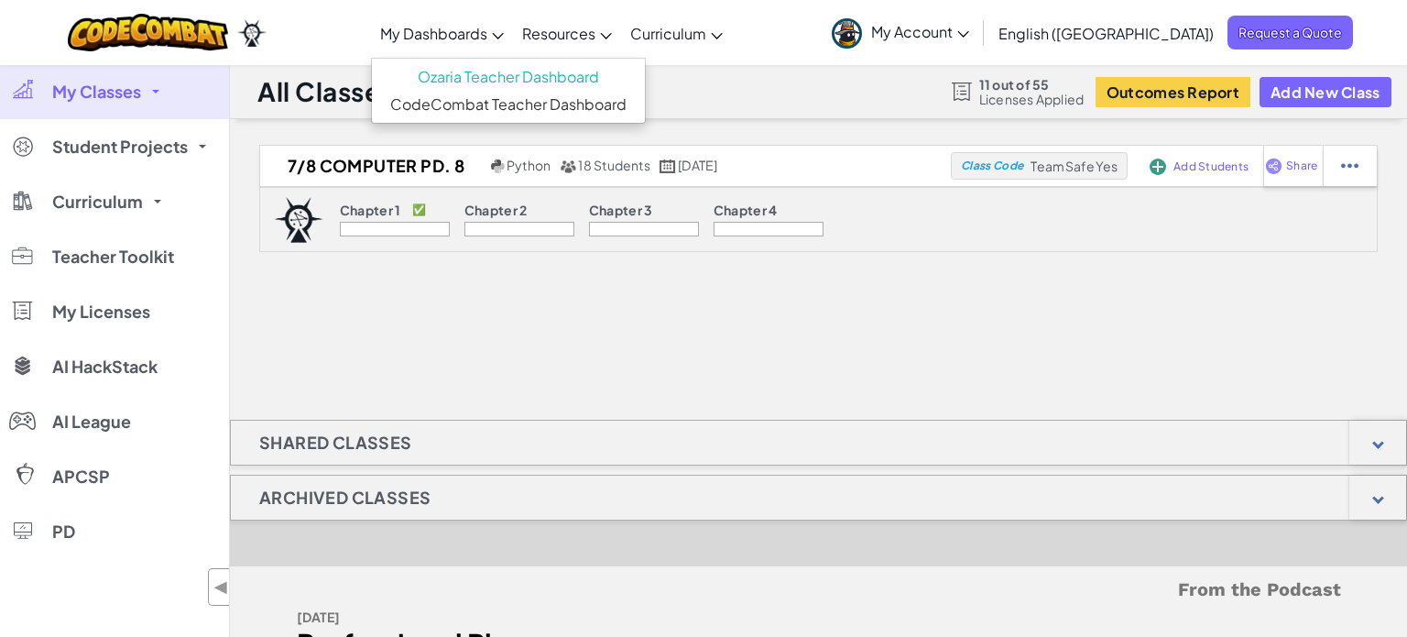
click at [481, 17] on link "My Dashboards" at bounding box center [442, 32] width 142 height 49
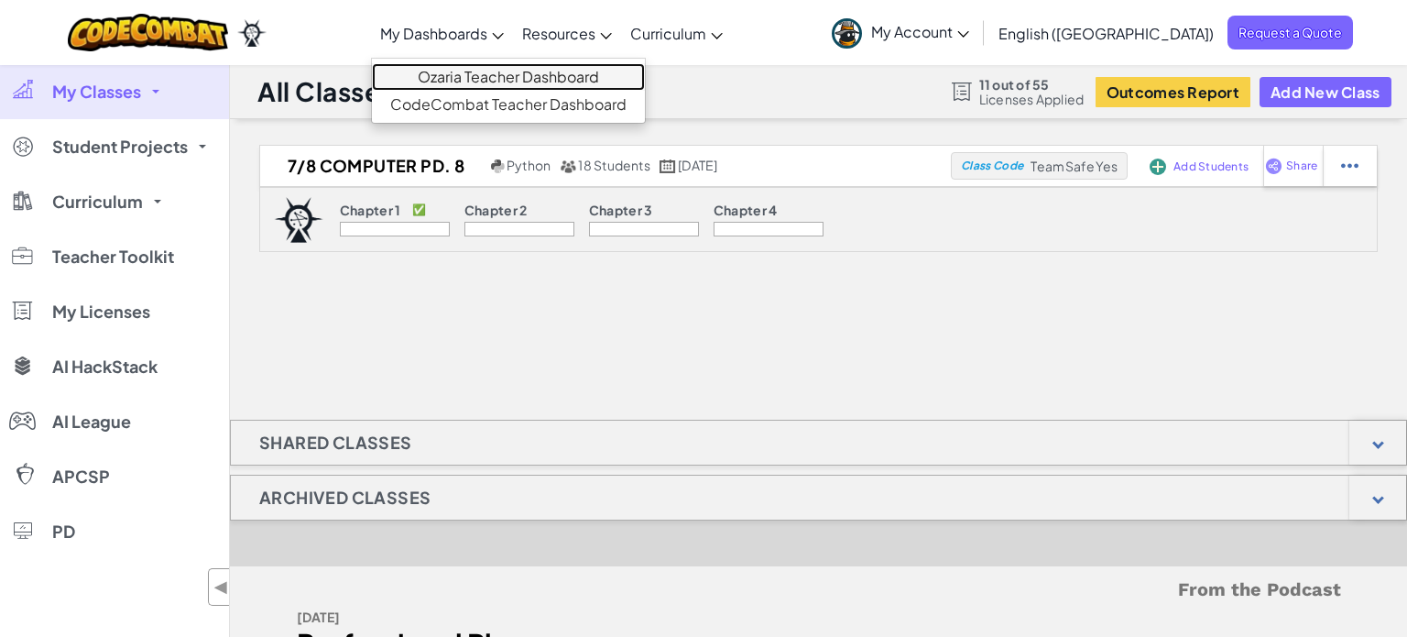
click at [514, 81] on link "Ozaria Teacher Dashboard" at bounding box center [508, 76] width 273 height 27
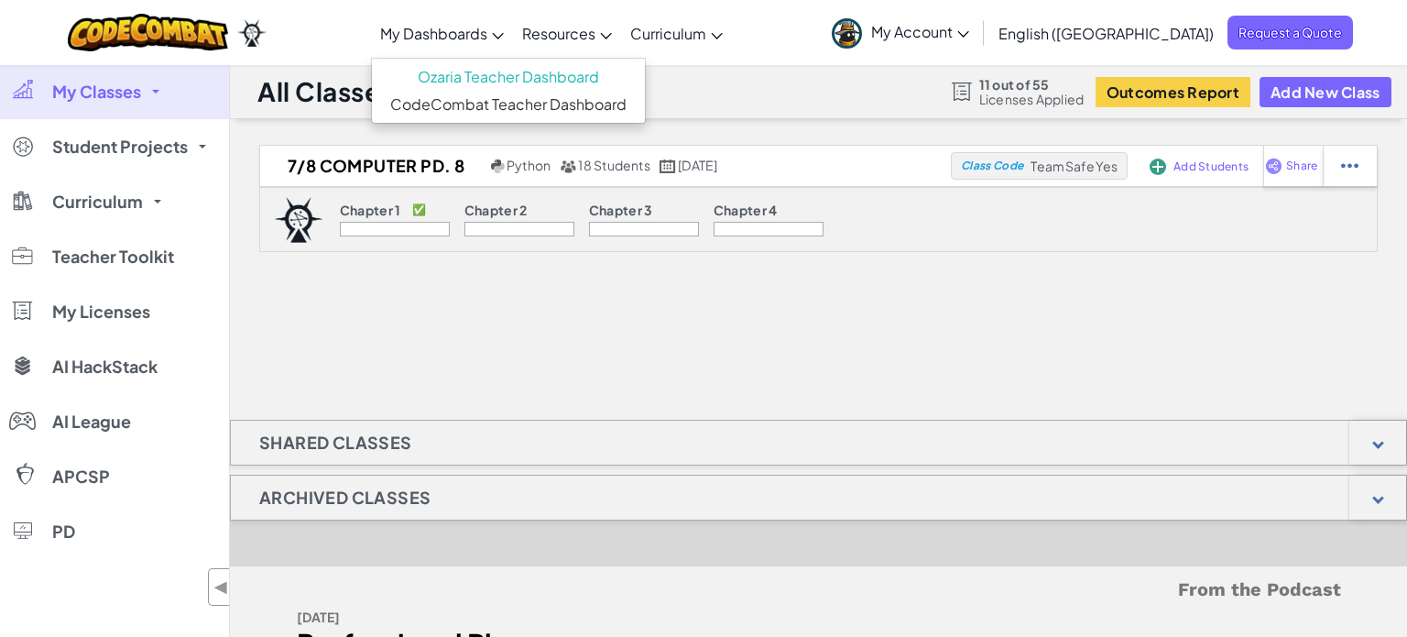
click at [110, 90] on span "My Classes" at bounding box center [96, 91] width 89 height 16
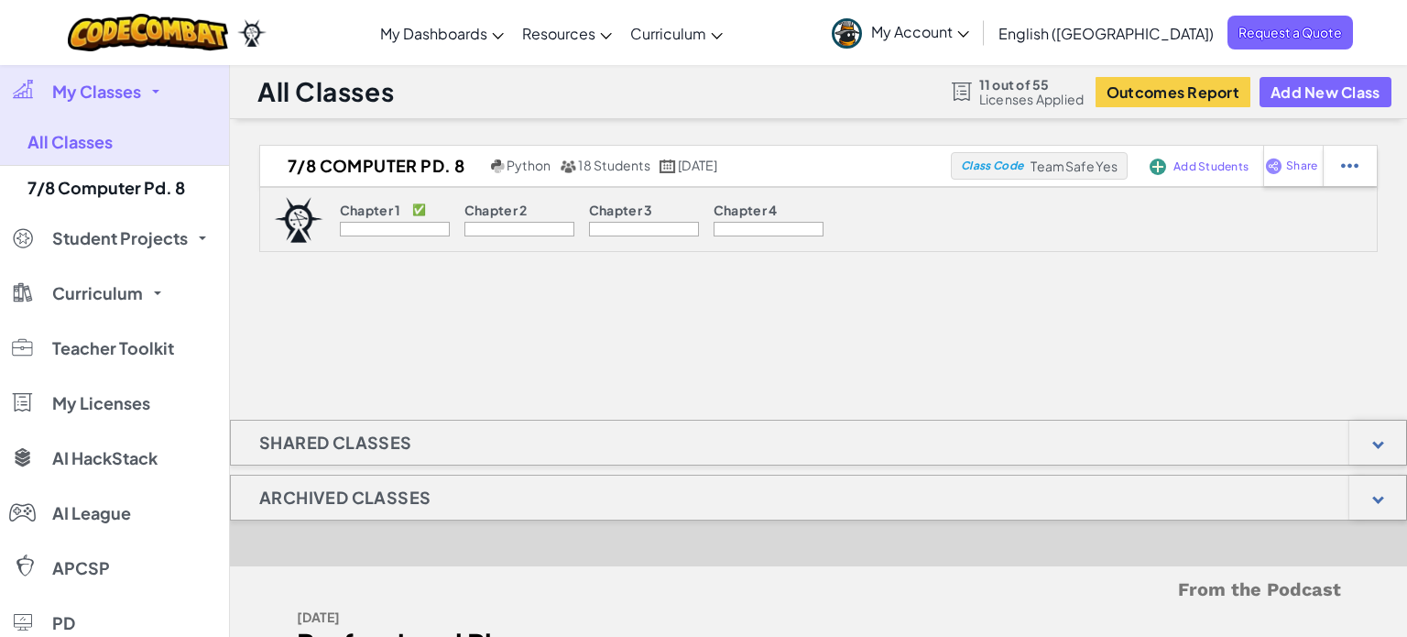
click at [1367, 113] on div "All Classes 11 out of 55 Licenses Applied Outcomes Report Add New Class" at bounding box center [818, 91] width 1177 height 55
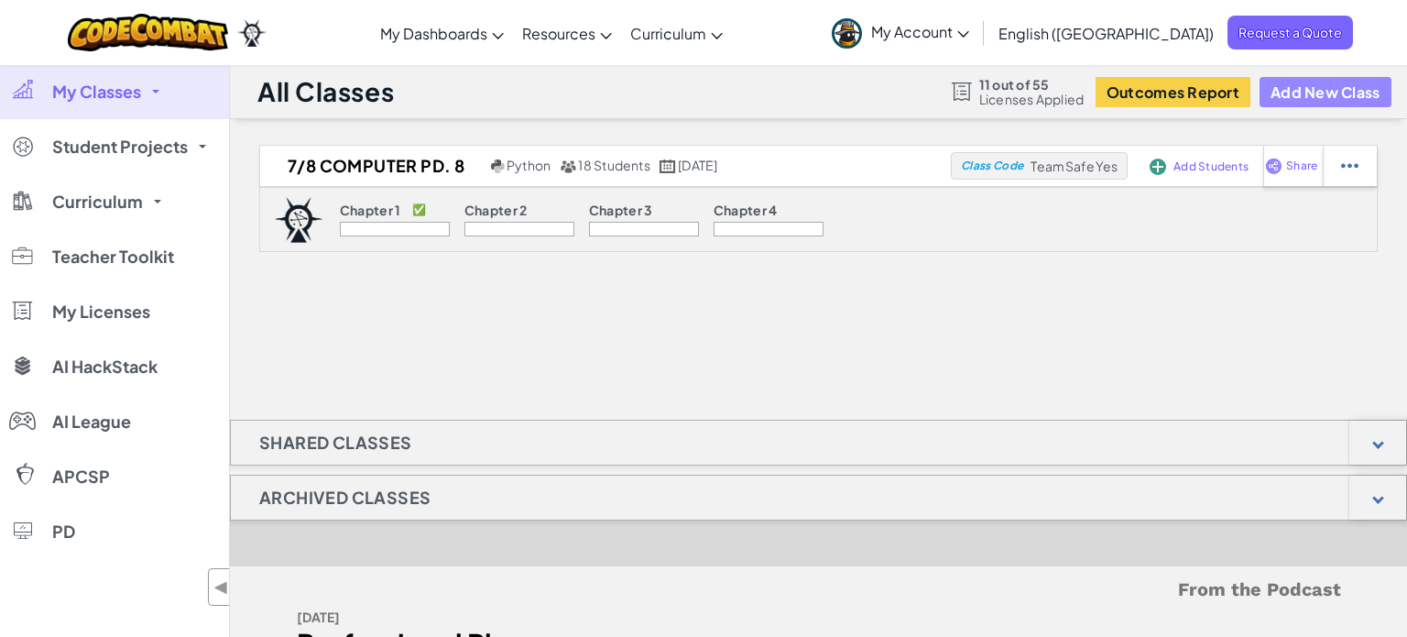
click at [1349, 93] on button "Add New Class" at bounding box center [1326, 92] width 132 height 30
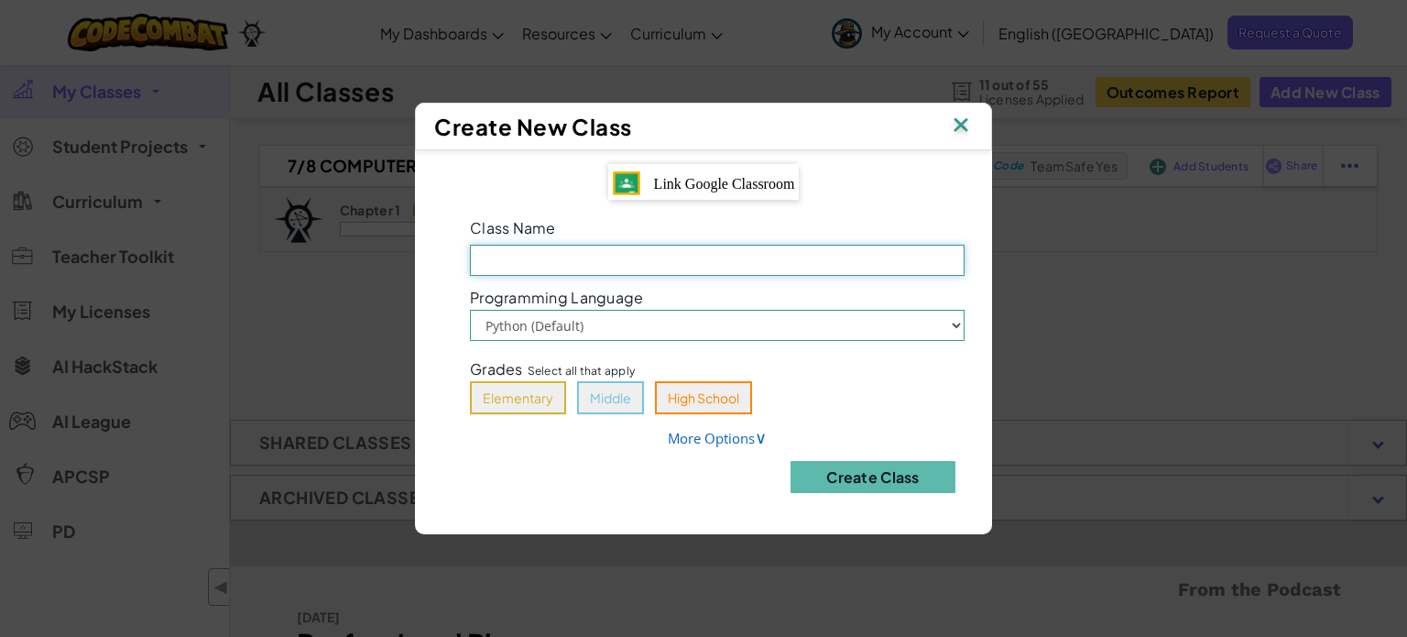
click at [654, 249] on input "Class Name Field is required" at bounding box center [717, 260] width 495 height 31
type input "7/8 Computer Pd. 1"
drag, startPoint x: 605, startPoint y: 394, endPoint x: 644, endPoint y: 421, distance: 47.5
click at [607, 396] on button "Middle" at bounding box center [610, 397] width 67 height 33
click at [705, 432] on link "More Options ∨" at bounding box center [717, 438] width 99 height 18
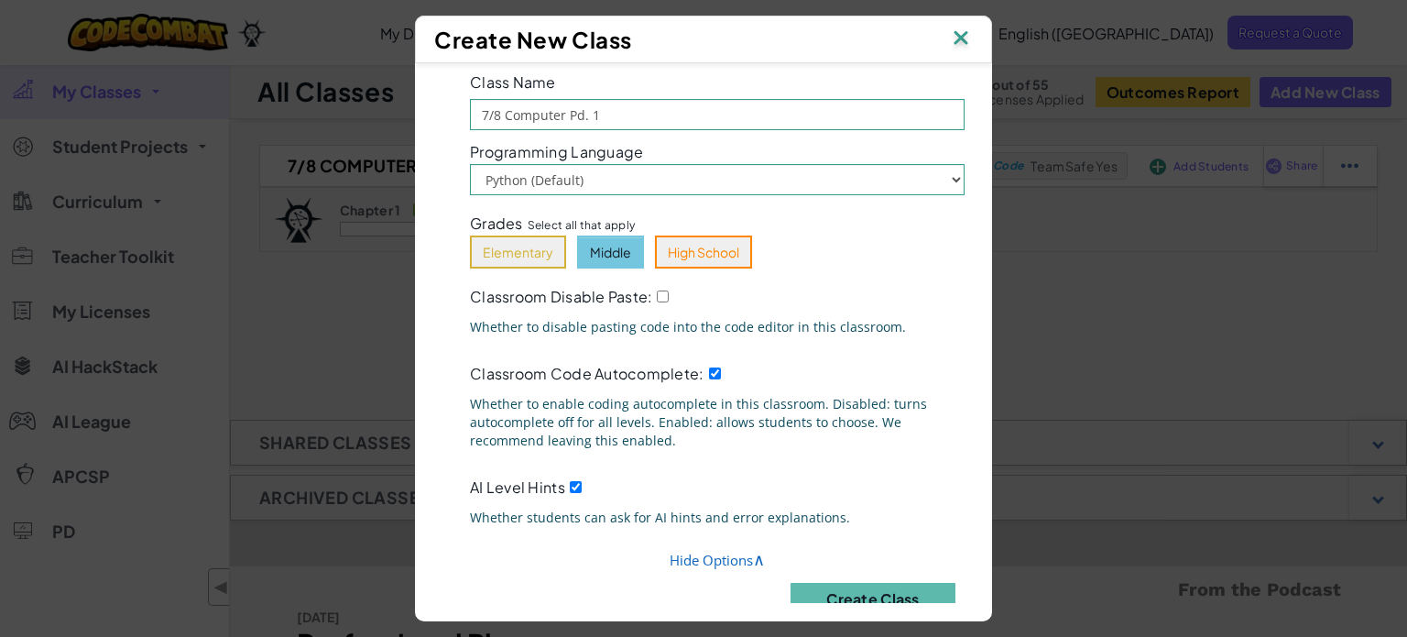
scroll to position [93, 0]
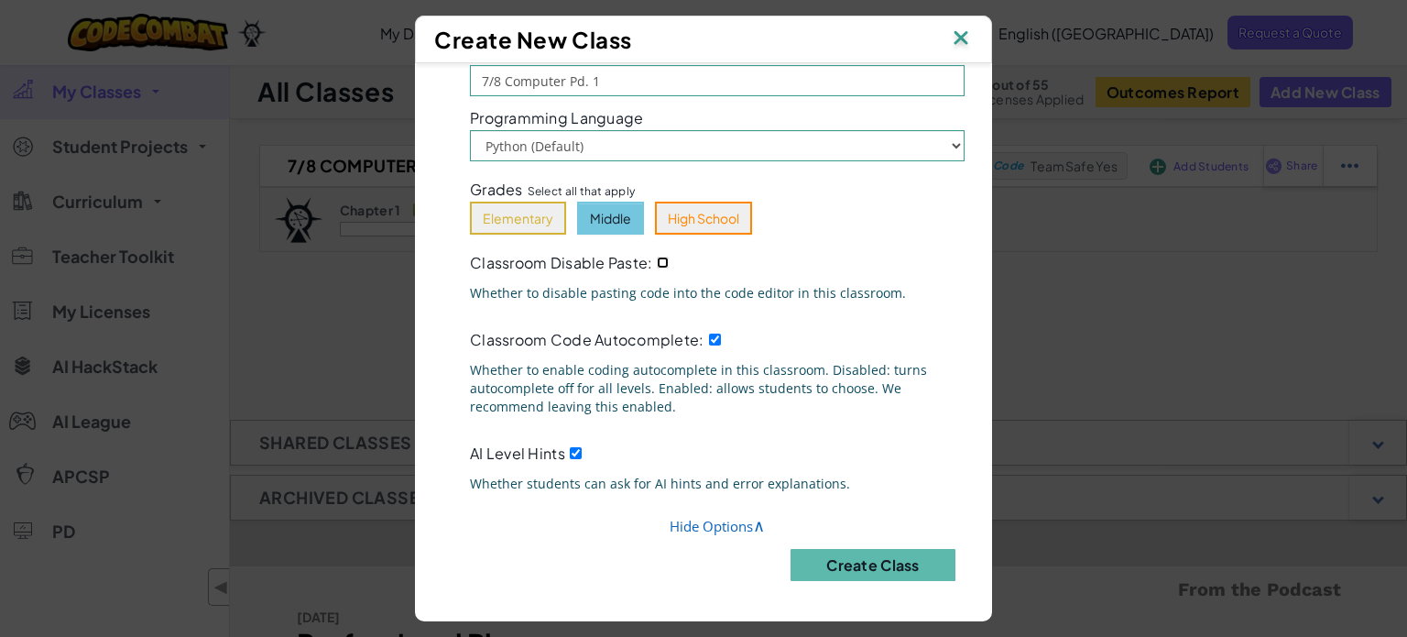
click at [664, 264] on input "Classroom Disable Paste:" at bounding box center [663, 263] width 12 height 12
checkbox input "true"
click at [857, 551] on button "Create Class" at bounding box center [873, 565] width 165 height 32
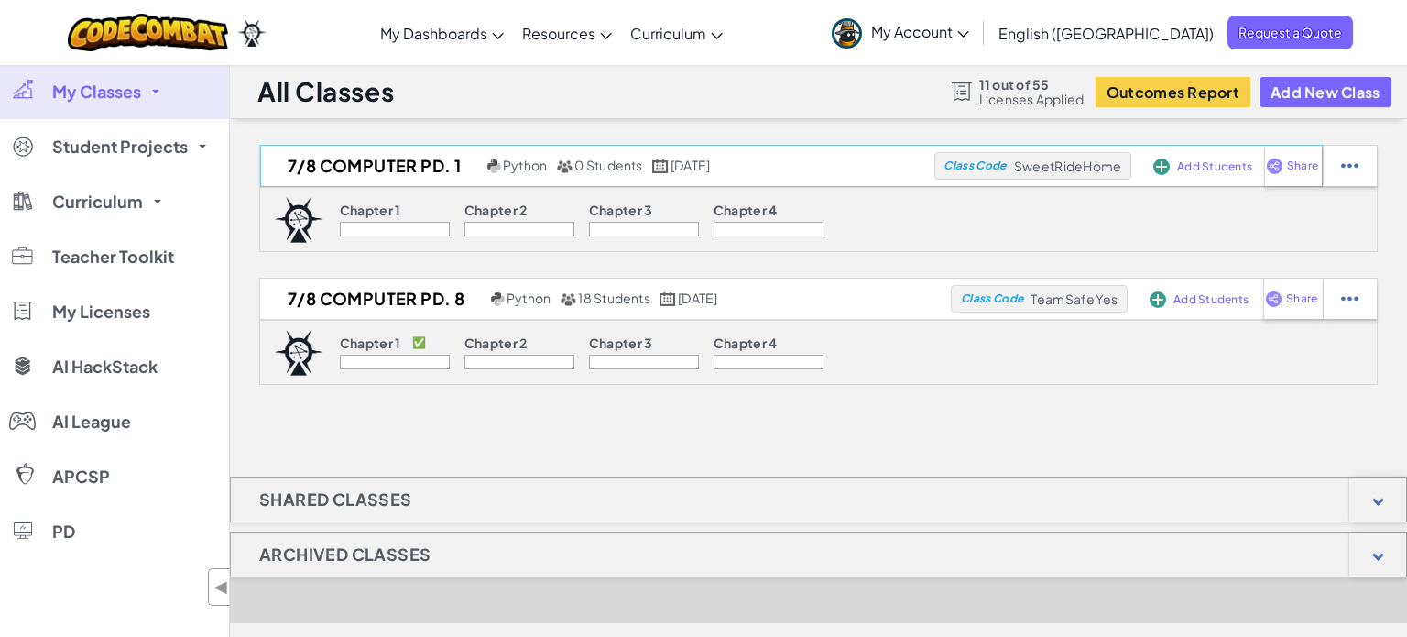
click at [1223, 173] on div "Add Students" at bounding box center [1193, 166] width 87 height 42
click at [1202, 166] on span "Add Students" at bounding box center [1214, 166] width 75 height 11
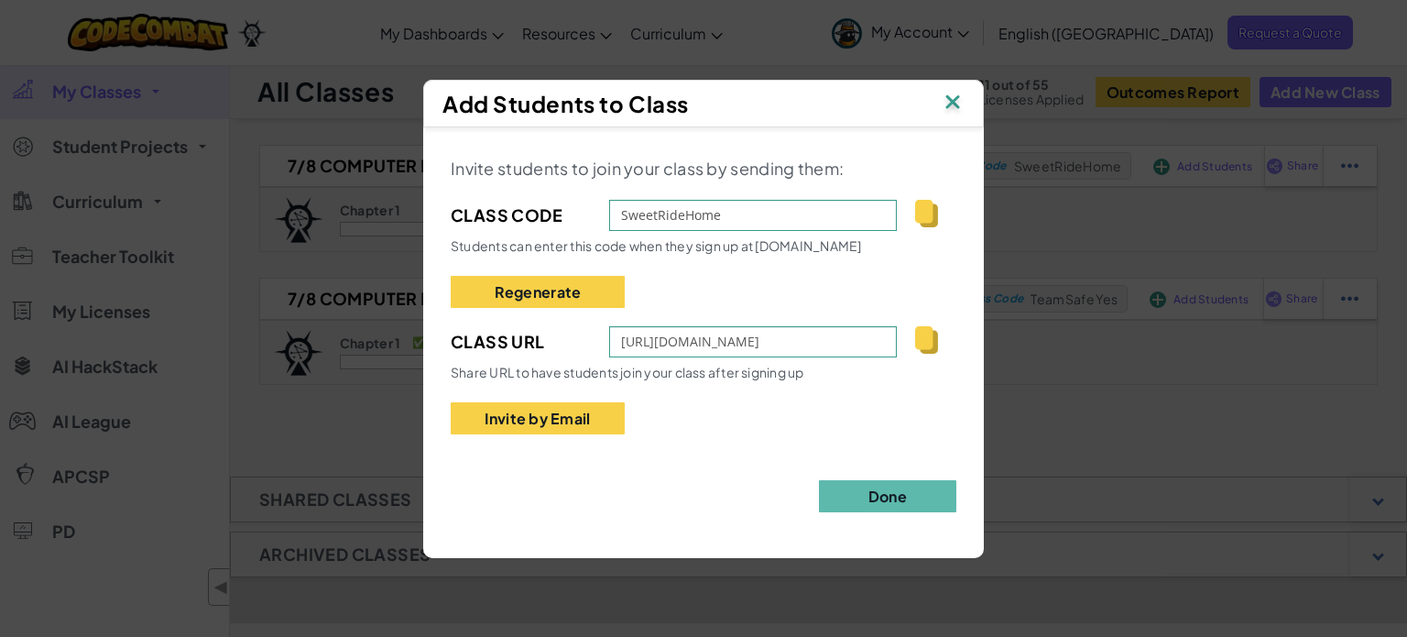
click at [955, 93] on img at bounding box center [953, 103] width 24 height 27
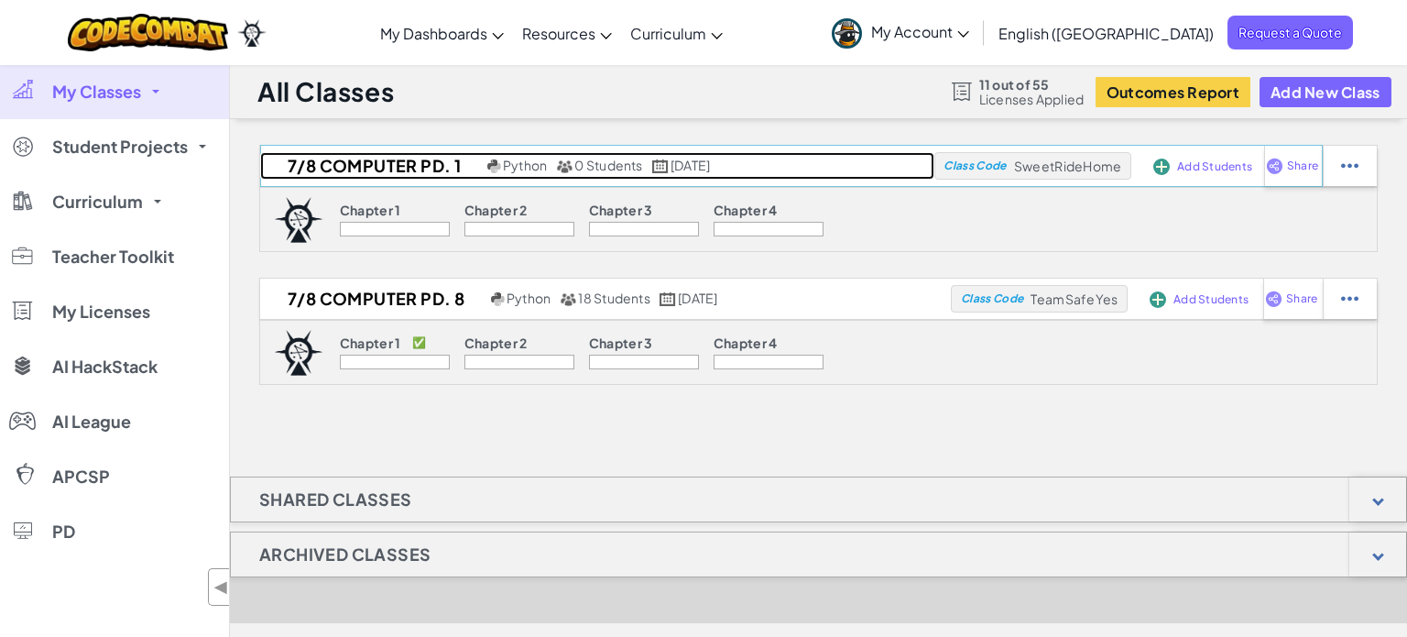
click at [419, 165] on h2 "7/8 Computer Pd. 1" at bounding box center [371, 165] width 223 height 27
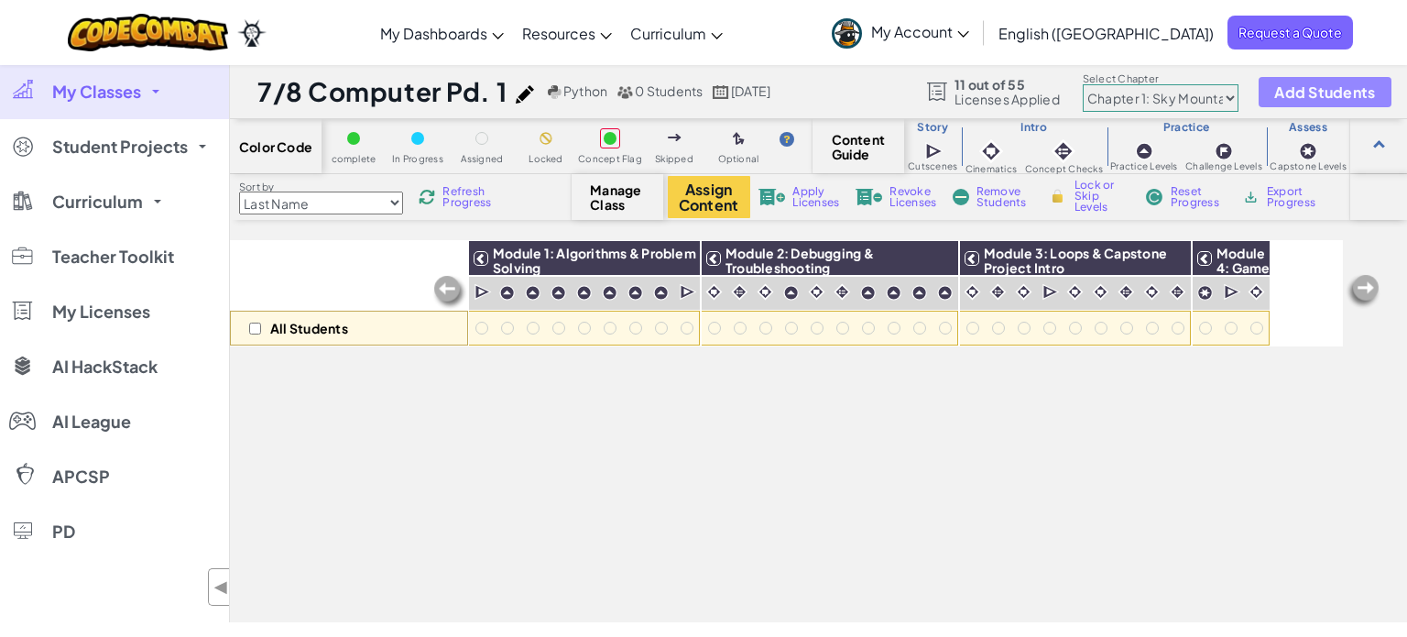
click at [1269, 101] on button "Add Students" at bounding box center [1325, 92] width 132 height 30
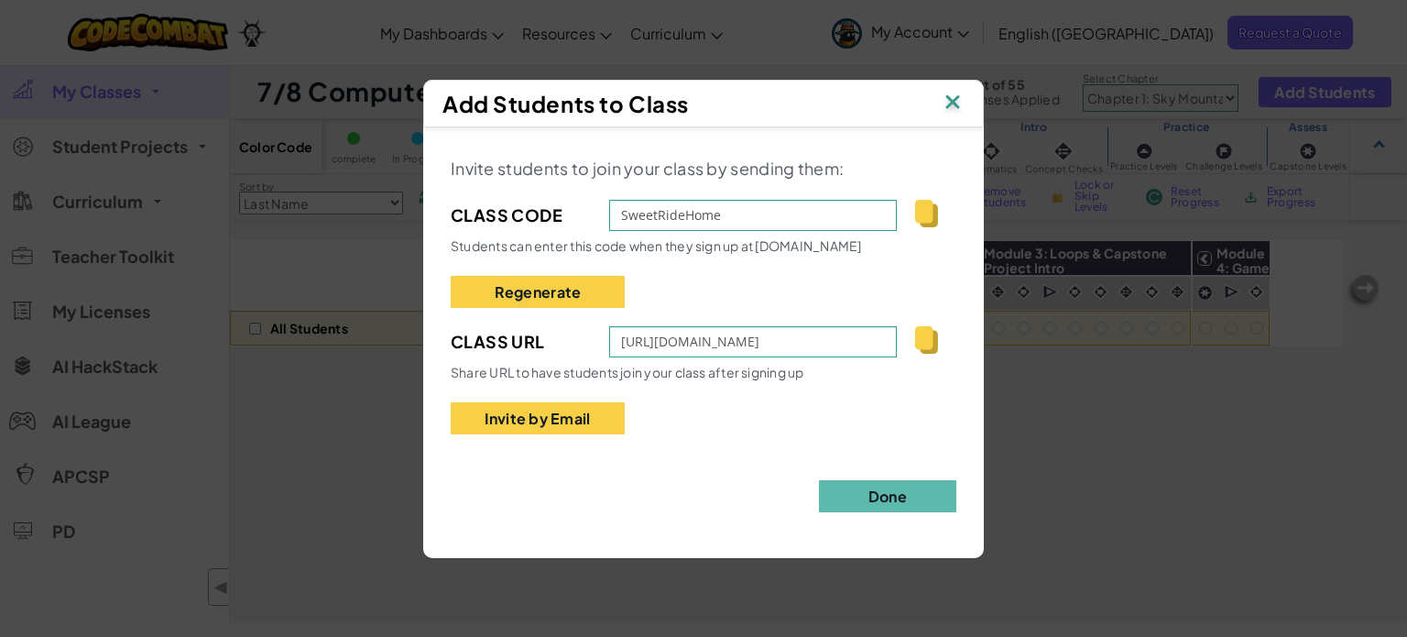
drag, startPoint x: 923, startPoint y: 495, endPoint x: 782, endPoint y: 495, distance: 141.1
click at [922, 495] on button "Done" at bounding box center [887, 496] width 137 height 32
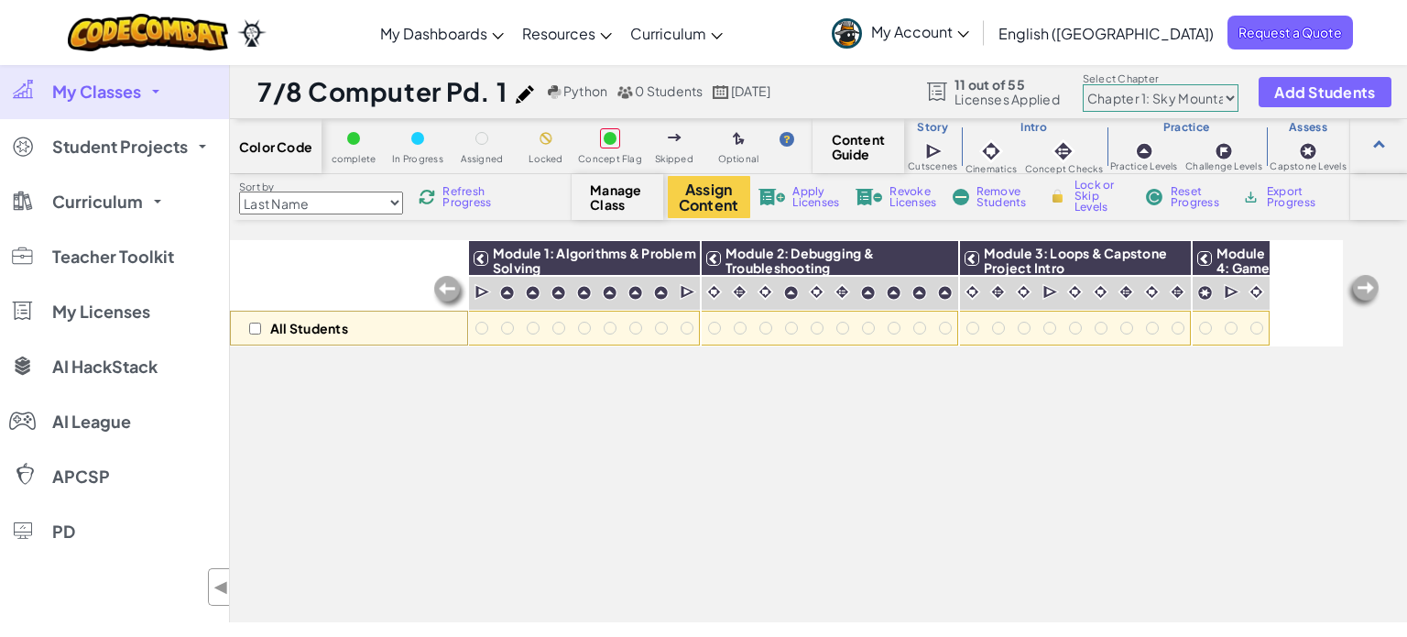
click at [308, 447] on div "All Students Module 1: Algorithms & Problem Solving Module 2: Debugging & Troub…" at bounding box center [786, 329] width 1113 height 545
click at [471, 97] on h1 "7/8 Computer Pd. 1" at bounding box center [381, 91] width 249 height 35
click at [346, 110] on div "7/8 Computer Pd. 1 Python 0 Students Aug 12, 2025 11 out of 55 Licenses Applied…" at bounding box center [818, 91] width 1177 height 55
click at [94, 105] on link "My Classes" at bounding box center [114, 91] width 229 height 55
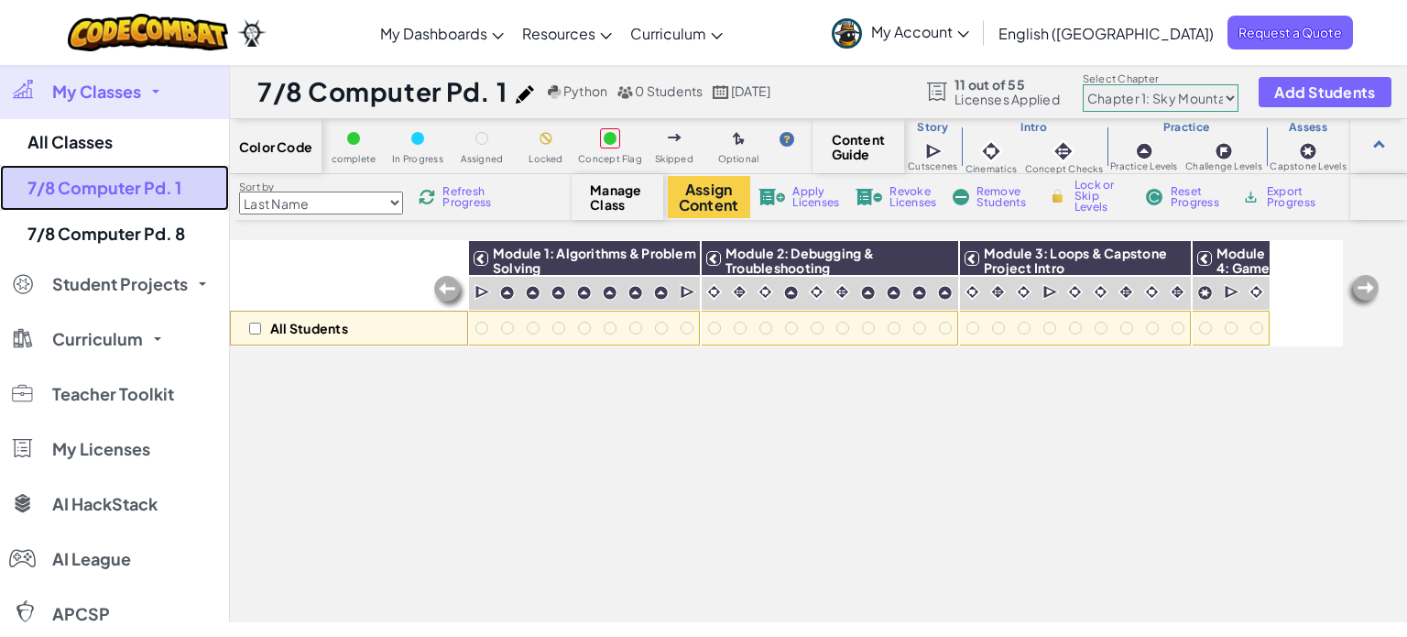
click at [113, 180] on link "7/8 Computer Pd. 1" at bounding box center [114, 188] width 229 height 46
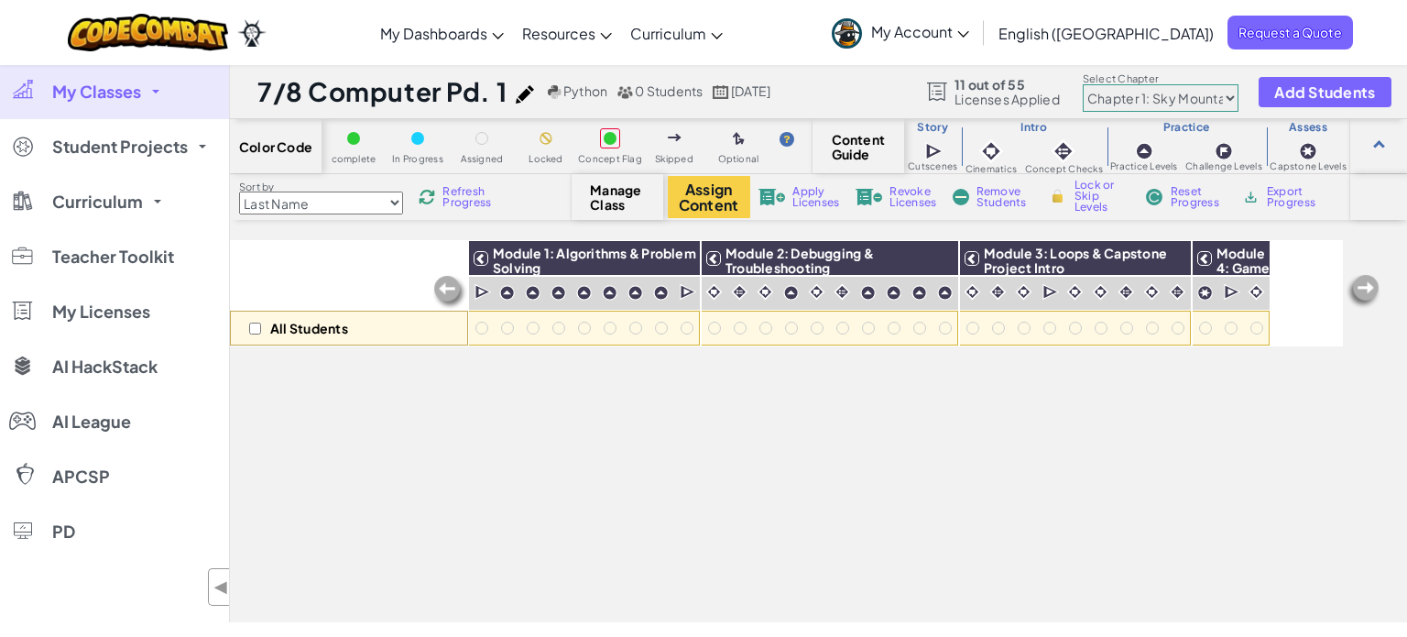
click at [106, 89] on span "My Classes" at bounding box center [96, 91] width 89 height 16
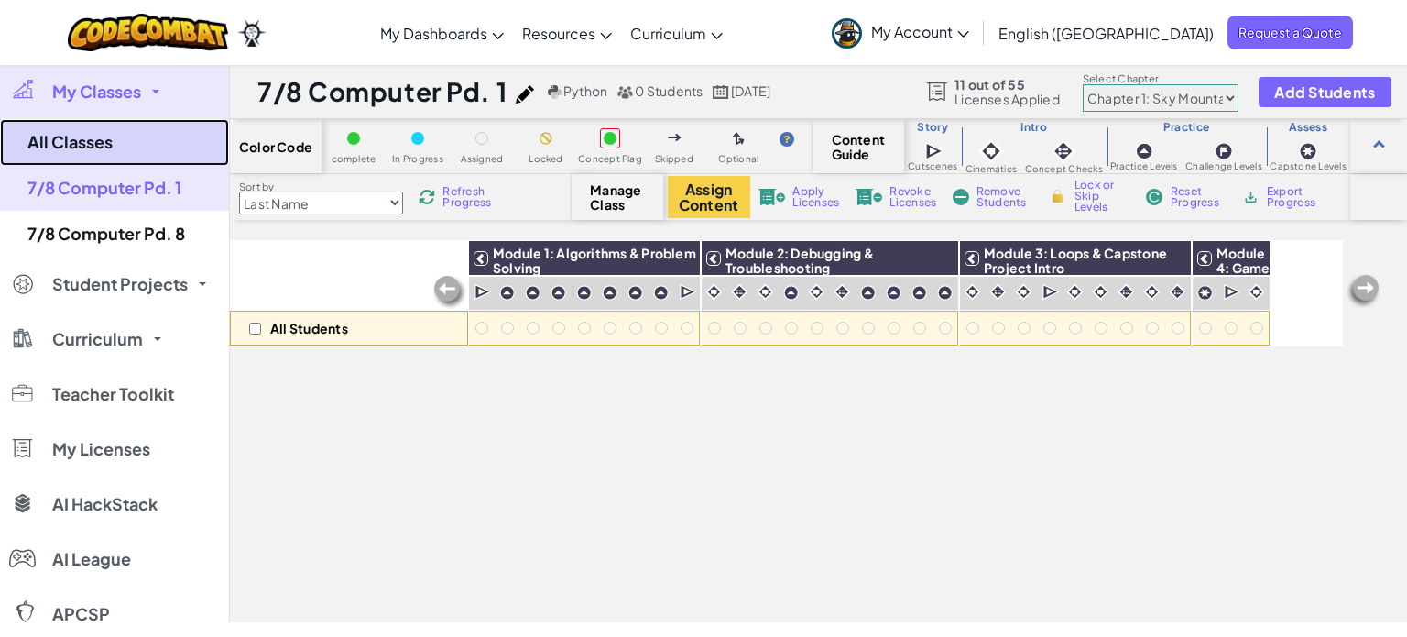
click at [114, 135] on link "All Classes" at bounding box center [114, 142] width 229 height 47
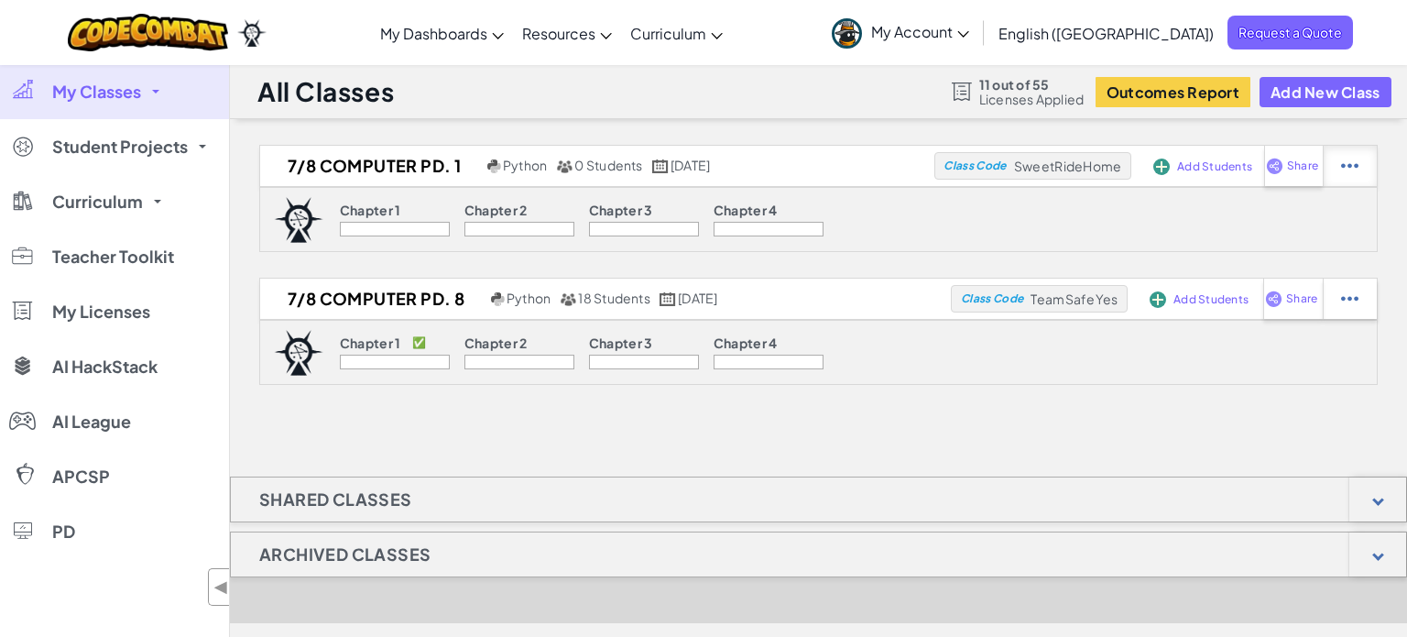
click at [1353, 168] on img at bounding box center [1349, 166] width 17 height 16
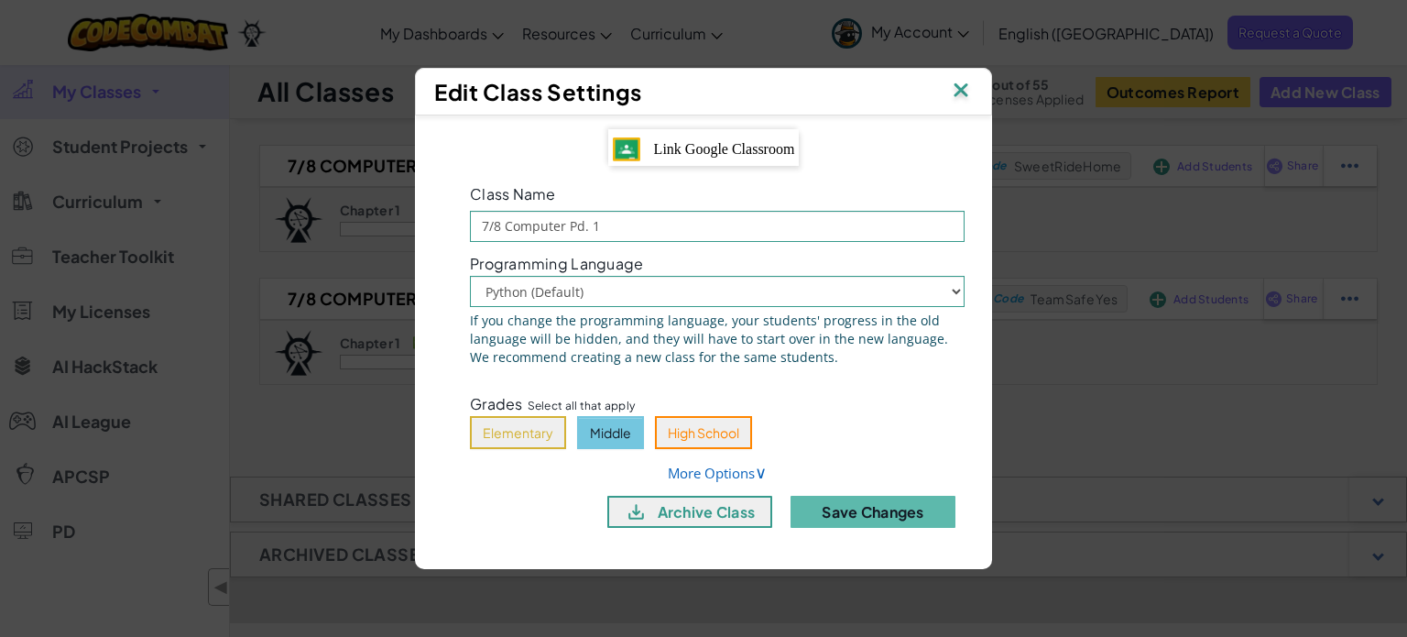
click at [708, 151] on span "Link Google Classroom" at bounding box center [724, 149] width 141 height 16
click at [720, 143] on span "Link Google Classroom" at bounding box center [724, 149] width 141 height 16
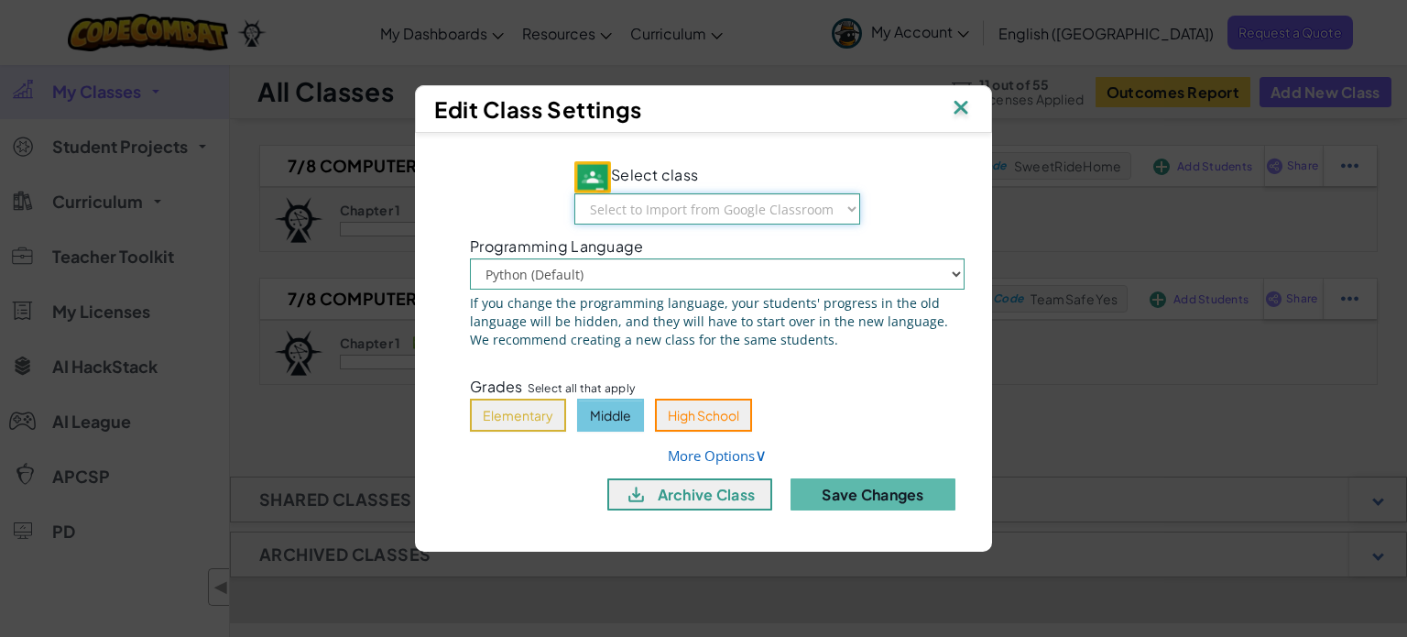
click at [680, 211] on select "Select to Import from Google Classroom Culinary Pd. 2 AP CSP Pd. 4 Comp Sci Dis…" at bounding box center [717, 208] width 286 height 31
click at [749, 153] on div "Select class Select to Import from Google Classroom Culinary Pd. 2 AP CSP Pd. 4…" at bounding box center [704, 335] width 550 height 377
click at [762, 205] on select "Select to Import from Google Classroom Culinary Pd. 2 AP CSP Pd. 4 Comp Sci Dis…" at bounding box center [717, 208] width 286 height 31
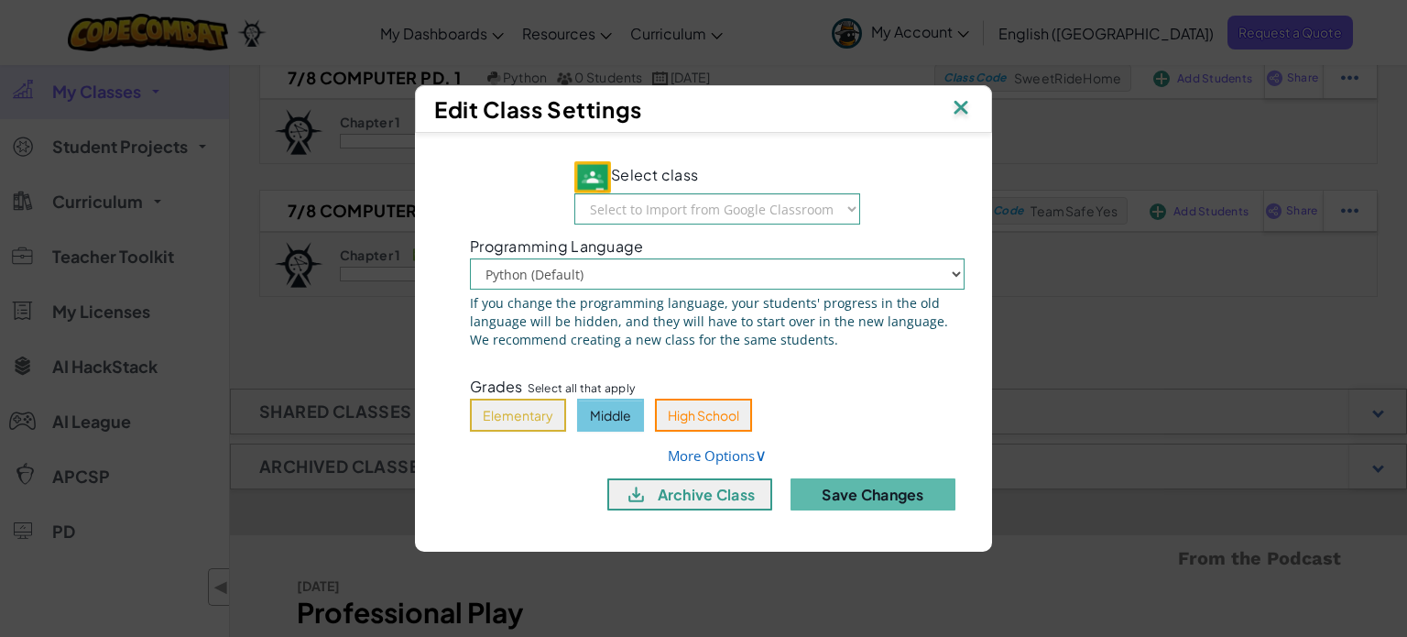
click at [952, 105] on img at bounding box center [961, 108] width 24 height 27
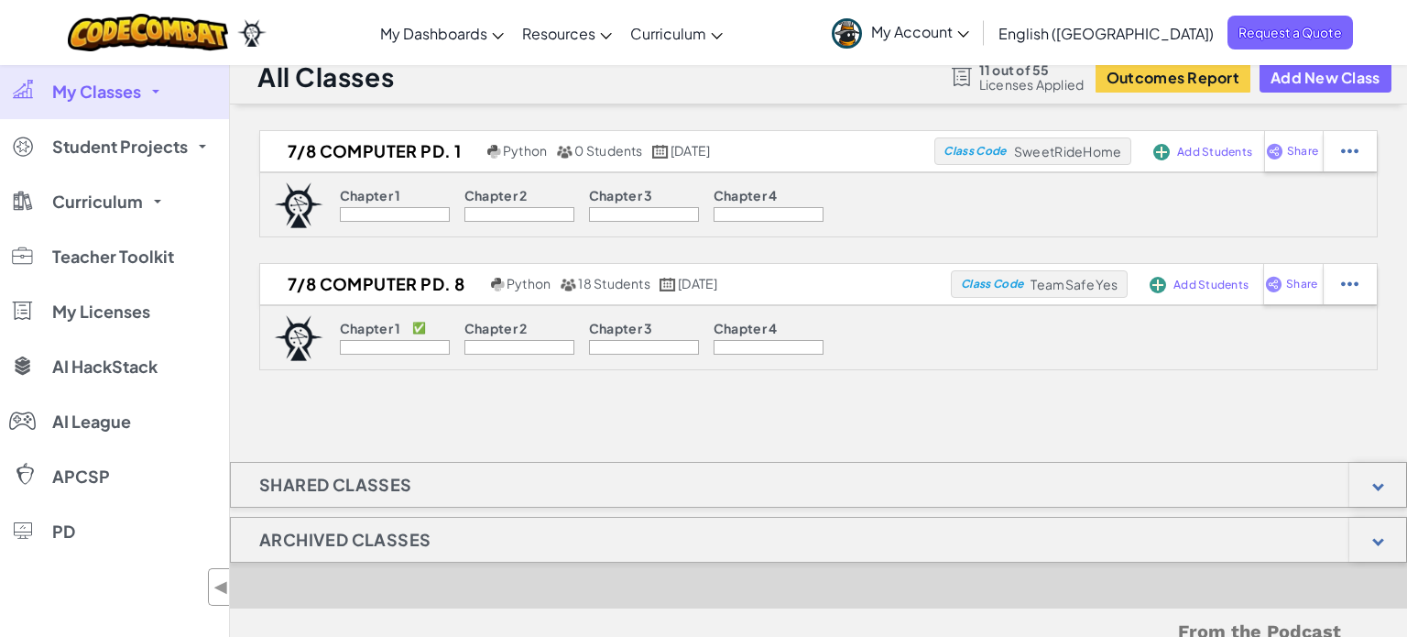
scroll to position [0, 0]
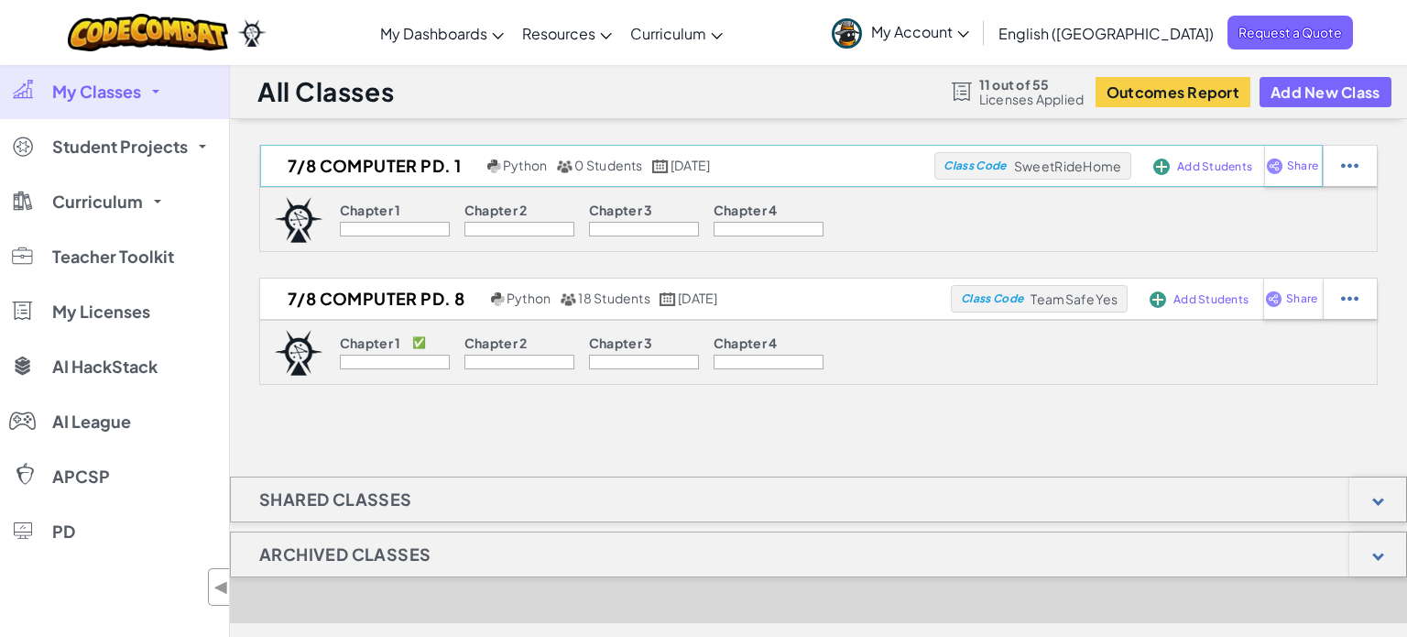
click at [1199, 163] on span "Add Students" at bounding box center [1214, 166] width 75 height 11
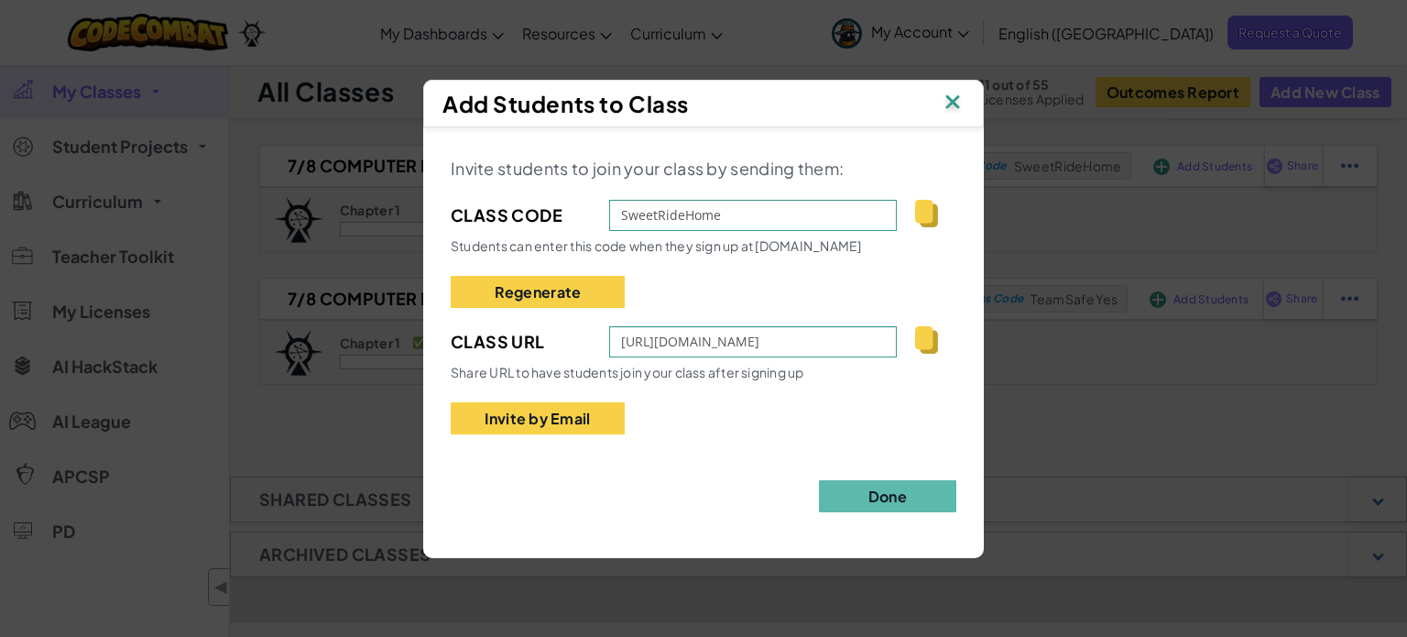
drag, startPoint x: 881, startPoint y: 508, endPoint x: 942, endPoint y: 433, distance: 96.4
click at [890, 493] on button "Done" at bounding box center [887, 496] width 137 height 32
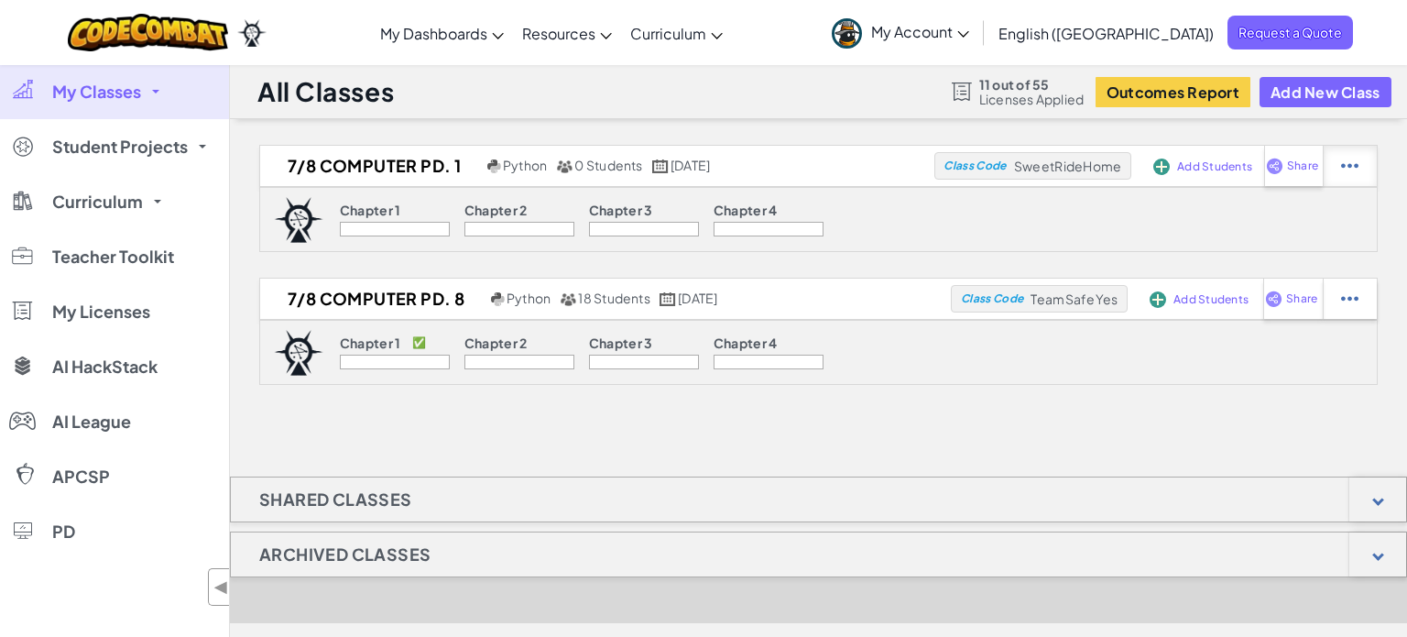
click at [1352, 158] on img at bounding box center [1349, 166] width 17 height 16
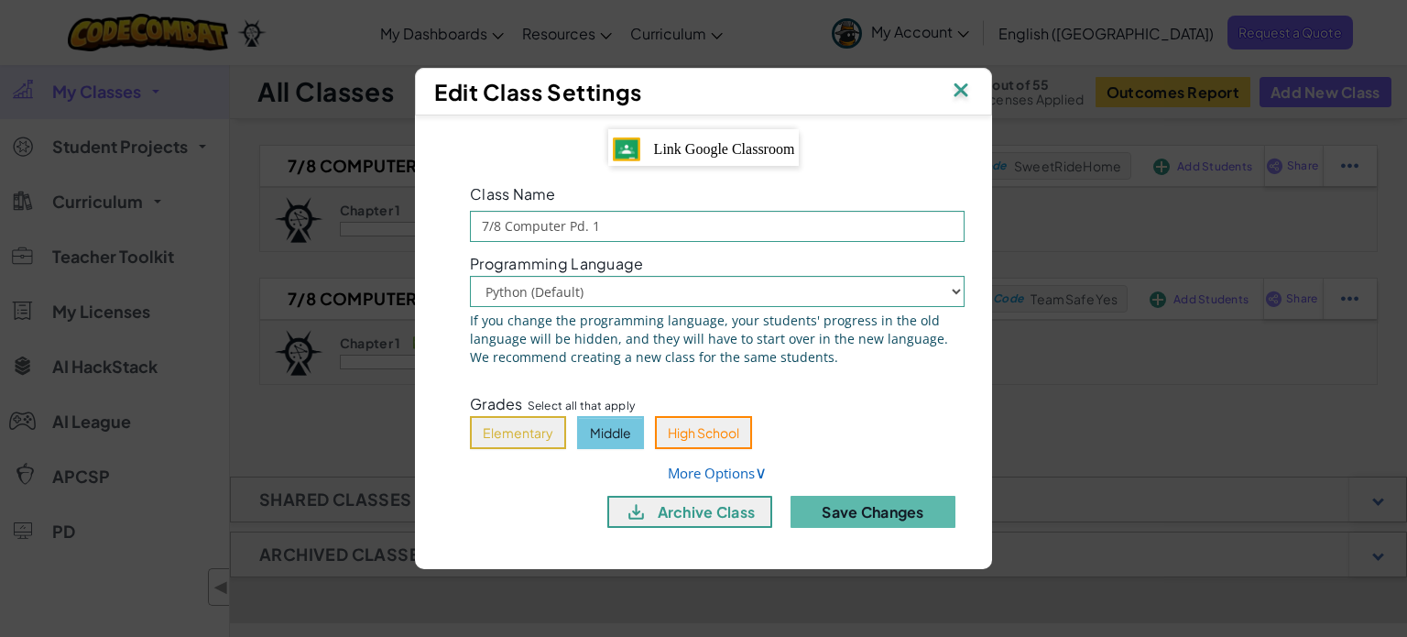
click at [718, 154] on span "Link Google Classroom" at bounding box center [724, 149] width 141 height 16
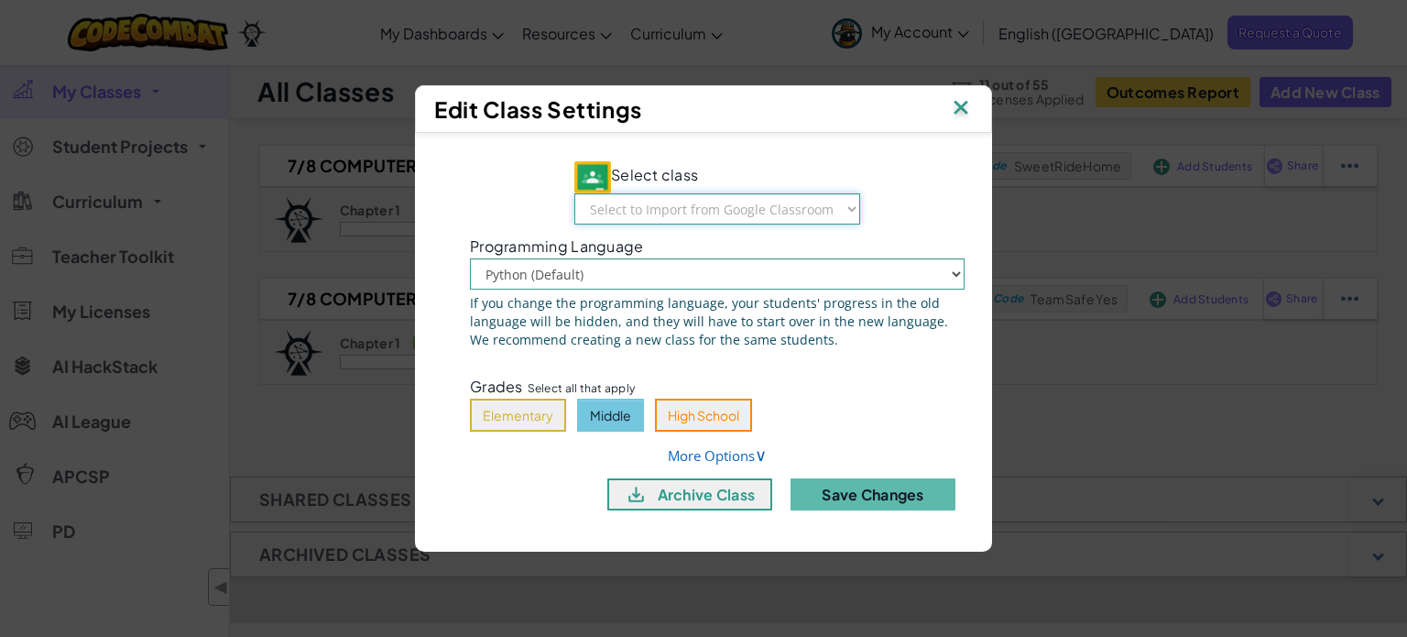
click at [725, 203] on select "Select to Import from Google Classroom Culinary Pd. 2 AP CSP Pd. 4 Comp Sci Dis…" at bounding box center [717, 208] width 286 height 31
click at [958, 119] on img at bounding box center [961, 108] width 24 height 27
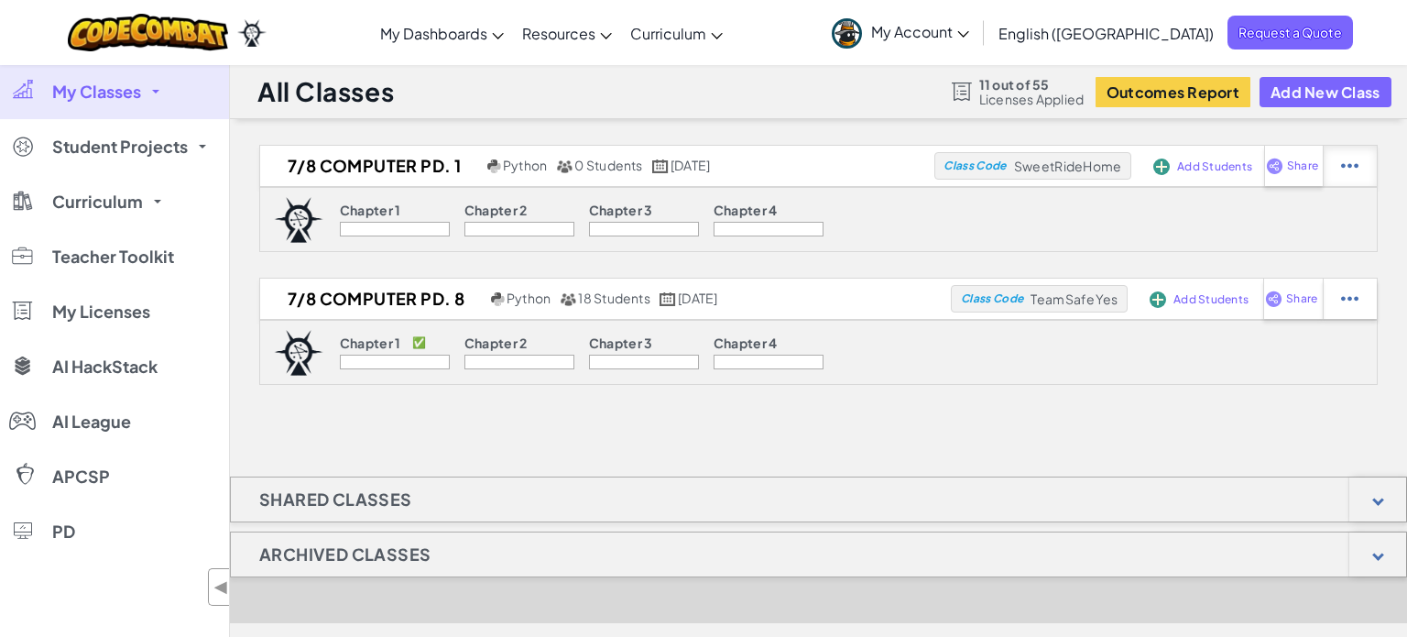
click at [1370, 168] on div at bounding box center [1350, 166] width 54 height 40
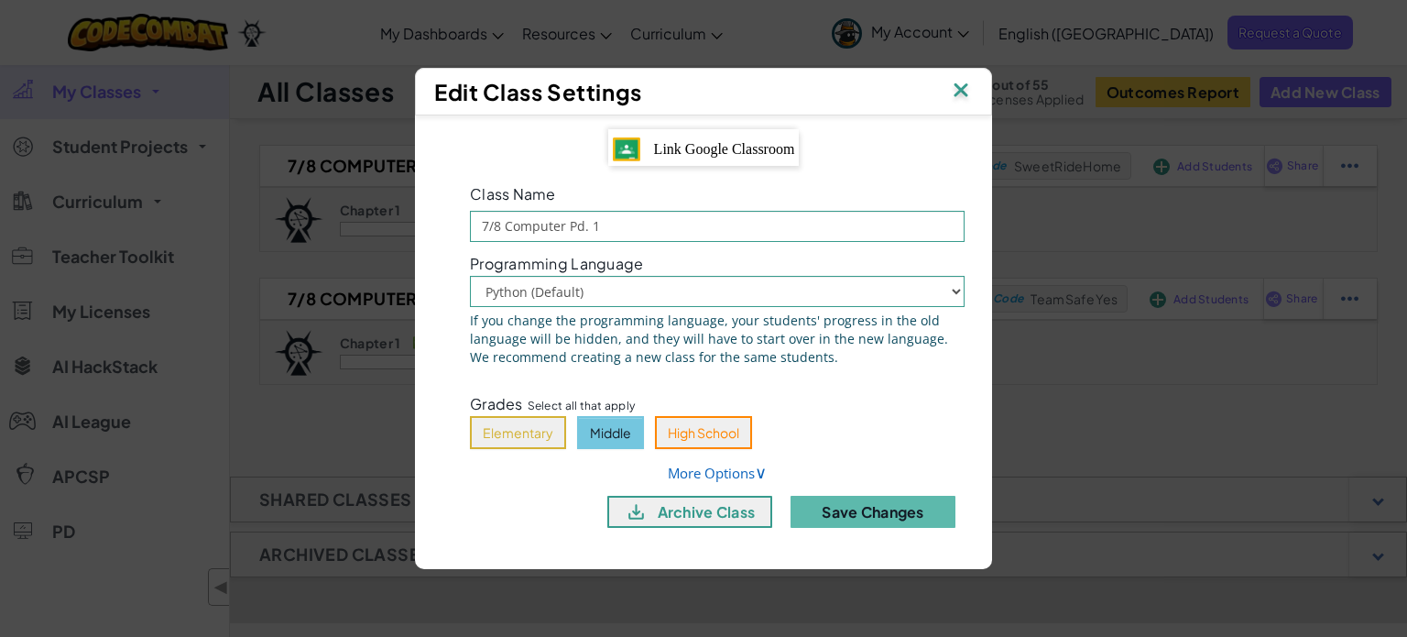
click at [702, 148] on span "Link Google Classroom" at bounding box center [724, 149] width 141 height 16
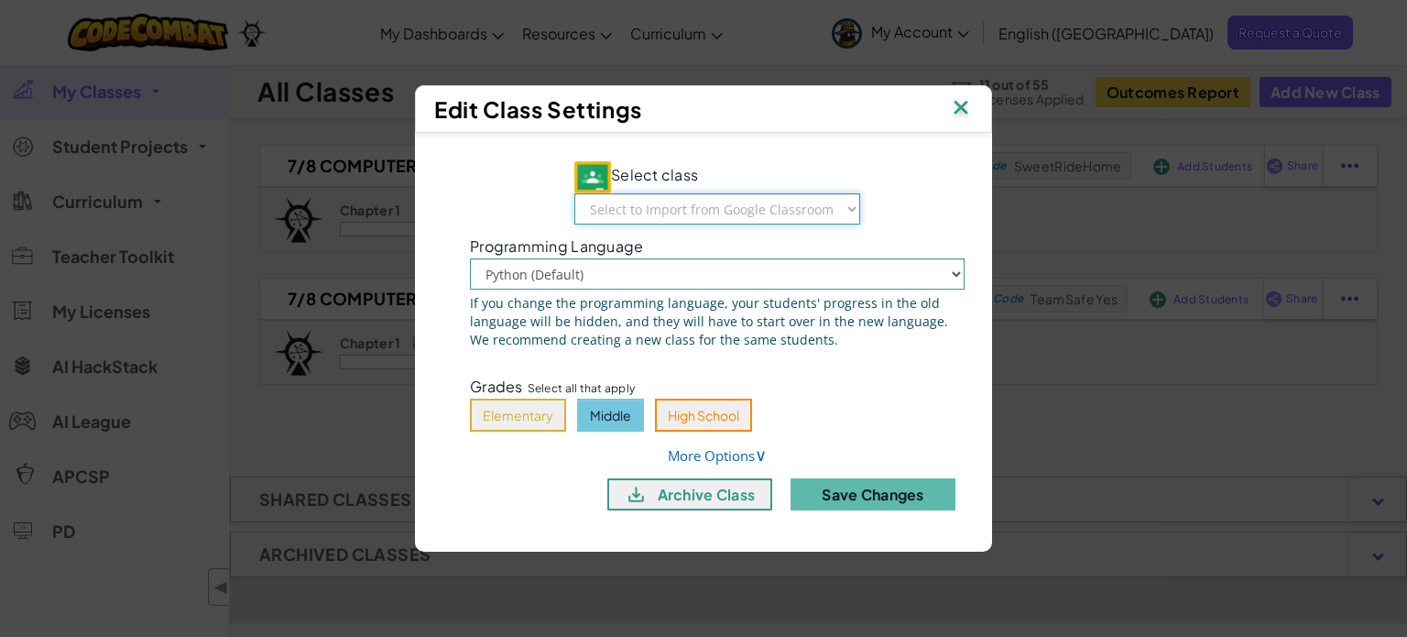
click at [716, 220] on select "Select to Import from Google Classroom Culinary Pd. 2 AP CSP Pd. 4 Comp Sci Dis…" at bounding box center [717, 208] width 286 height 31
click at [739, 142] on div "Select class Select to Import from Google Classroom Culinary Pd. 2 AP CSP Pd. 4…" at bounding box center [703, 332] width 577 height 399
click at [622, 216] on select "Select to Import from Google Classroom Culinary Pd. 2 AP CSP Pd. 4 Comp Sci Dis…" at bounding box center [717, 208] width 286 height 31
click at [569, 274] on select "Python (Default) JavaScript" at bounding box center [717, 273] width 495 height 31
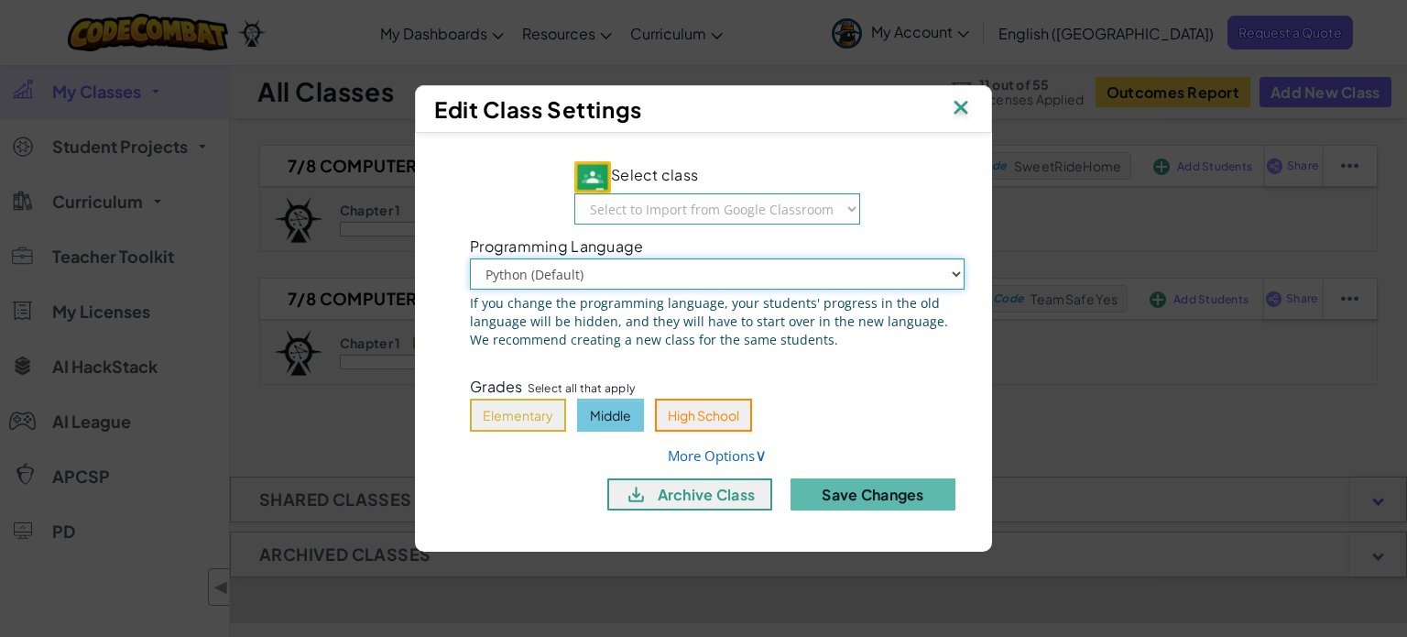
click at [569, 274] on select "Python (Default) JavaScript" at bounding box center [717, 273] width 495 height 31
drag, startPoint x: 540, startPoint y: 431, endPoint x: 549, endPoint y: 418, distance: 15.8
click at [542, 431] on div "Select class Select to Import from Google Classroom Culinary Pd. 2 AP CSP Pd. 4…" at bounding box center [718, 341] width 550 height 363
click at [694, 422] on button "High School" at bounding box center [703, 415] width 97 height 33
click at [738, 202] on select "Select to Import from Google Classroom Culinary Pd. 2 AP CSP Pd. 4 Comp Sci Dis…" at bounding box center [717, 208] width 286 height 31
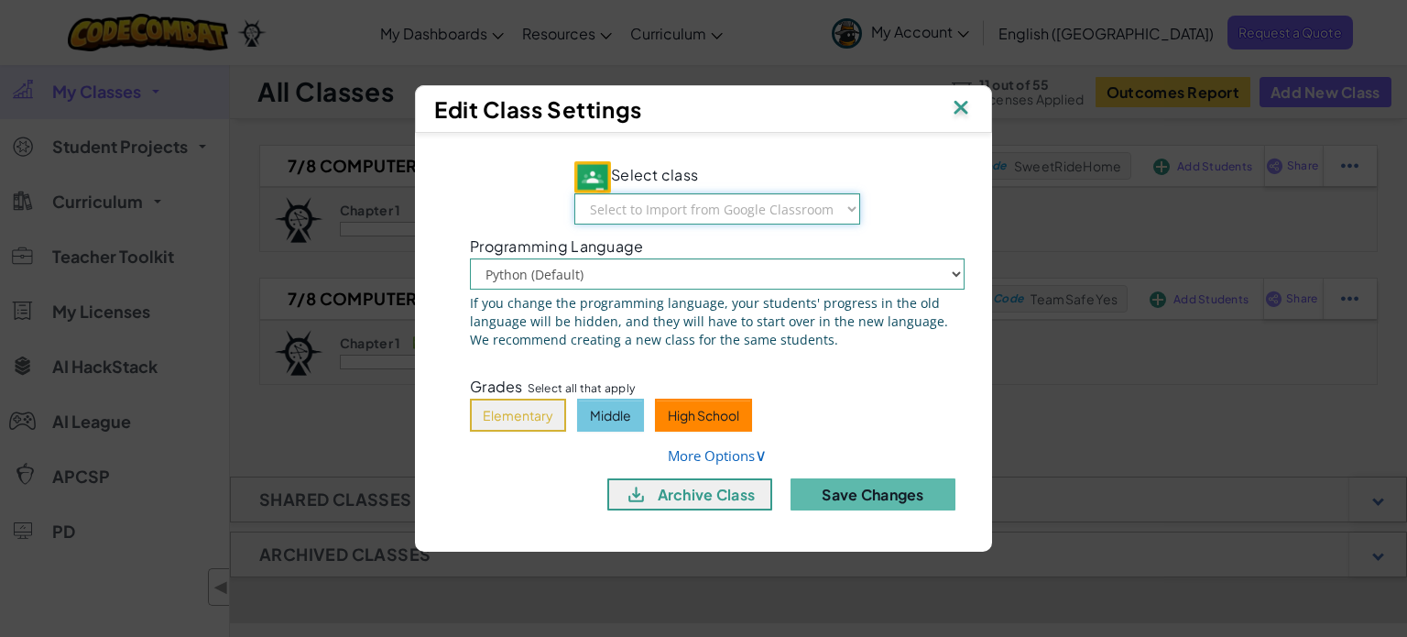
click at [738, 202] on select "Select to Import from Google Classroom Culinary Pd. 2 AP CSP Pd. 4 Comp Sci Dis…" at bounding box center [717, 208] width 286 height 31
click at [683, 415] on button "High School" at bounding box center [703, 415] width 97 height 33
click at [668, 454] on link "More Options ∨" at bounding box center [717, 455] width 99 height 18
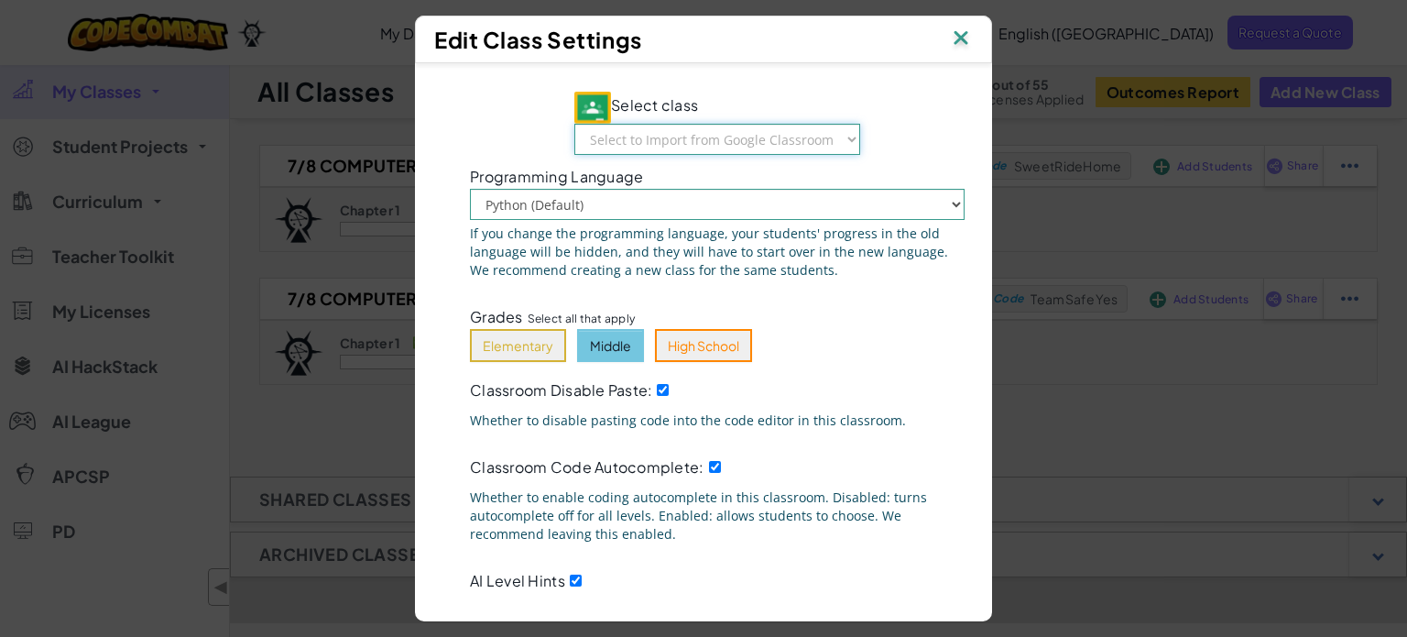
click at [683, 137] on select "Select to Import from Google Classroom Culinary Pd. 2 AP CSP Pd. 4 Comp Sci Dis…" at bounding box center [717, 139] width 286 height 31
drag, startPoint x: 878, startPoint y: 123, endPoint x: 978, endPoint y: 27, distance: 138.7
click at [878, 122] on div "Select class Select to Import from Google Classroom Culinary Pd. 2 AP CSP Pd. 4…" at bounding box center [718, 406] width 550 height 630
click at [958, 43] on img at bounding box center [961, 39] width 24 height 27
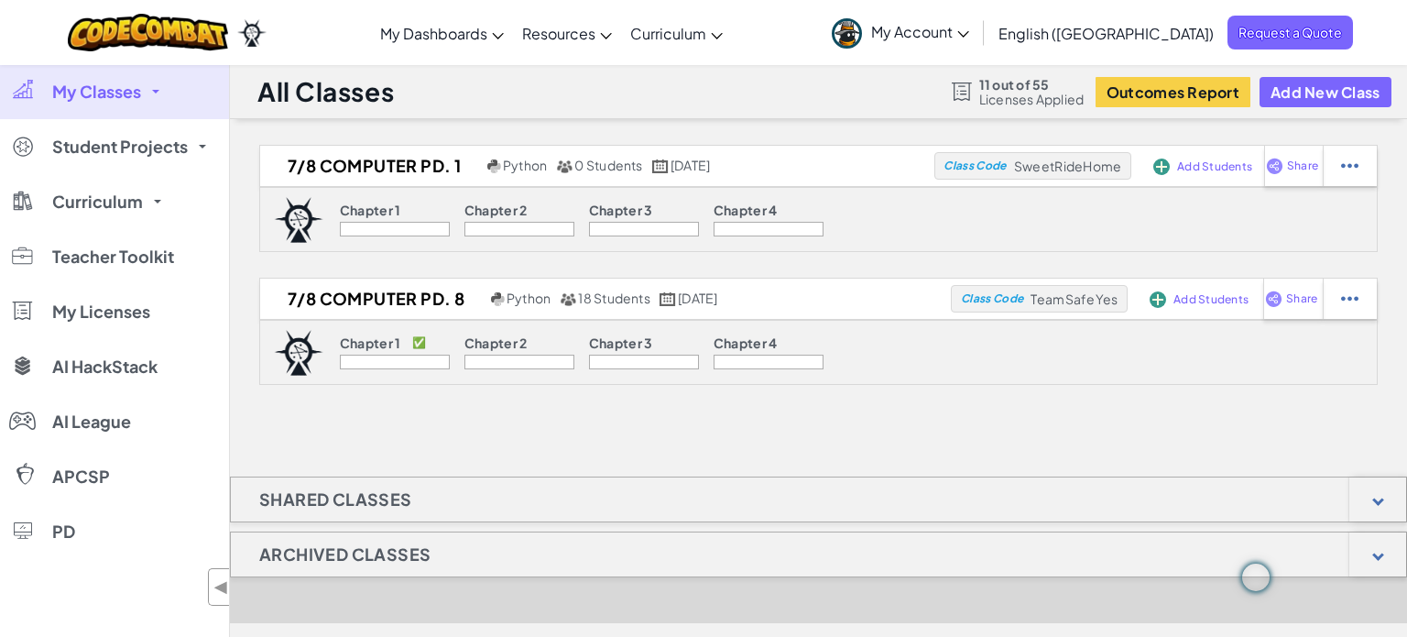
click at [0, 0] on link "Ozaria Teacher Dashboard" at bounding box center [0, 0] width 0 height 0
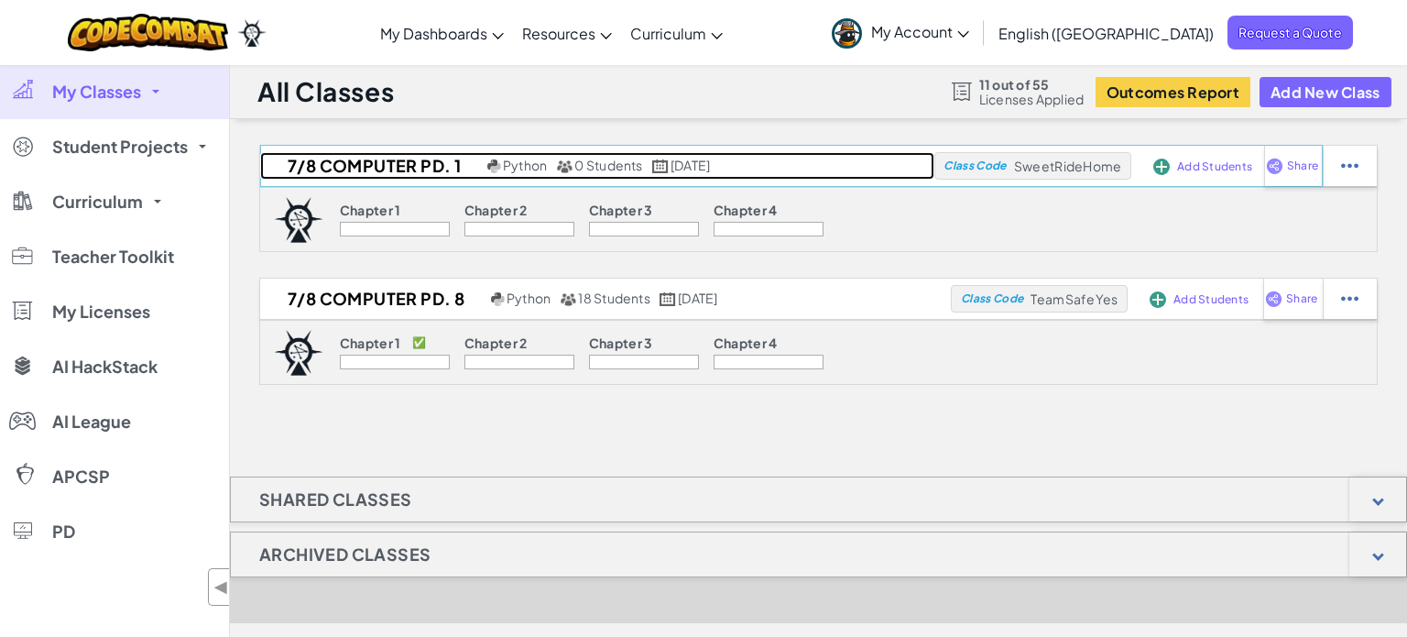
click at [308, 154] on h2 "7/8 Computer Pd. 1" at bounding box center [371, 165] width 223 height 27
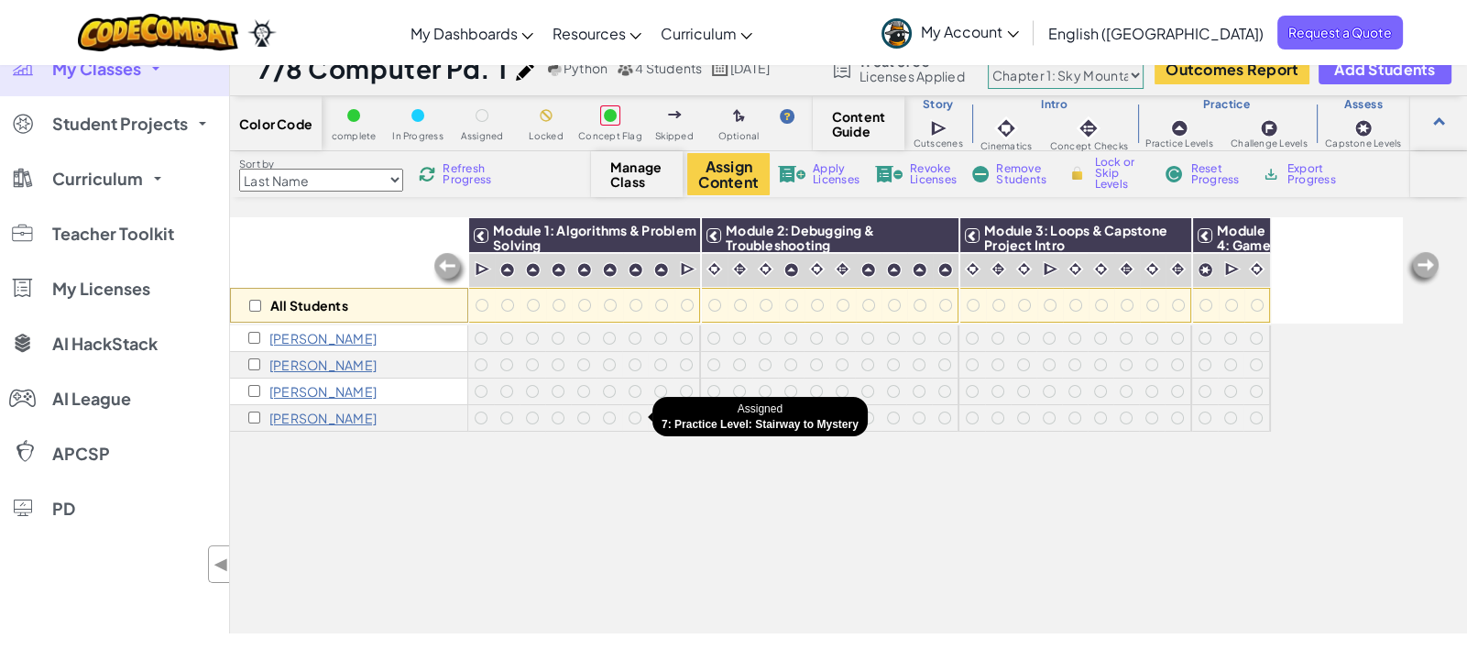
scroll to position [27, 0]
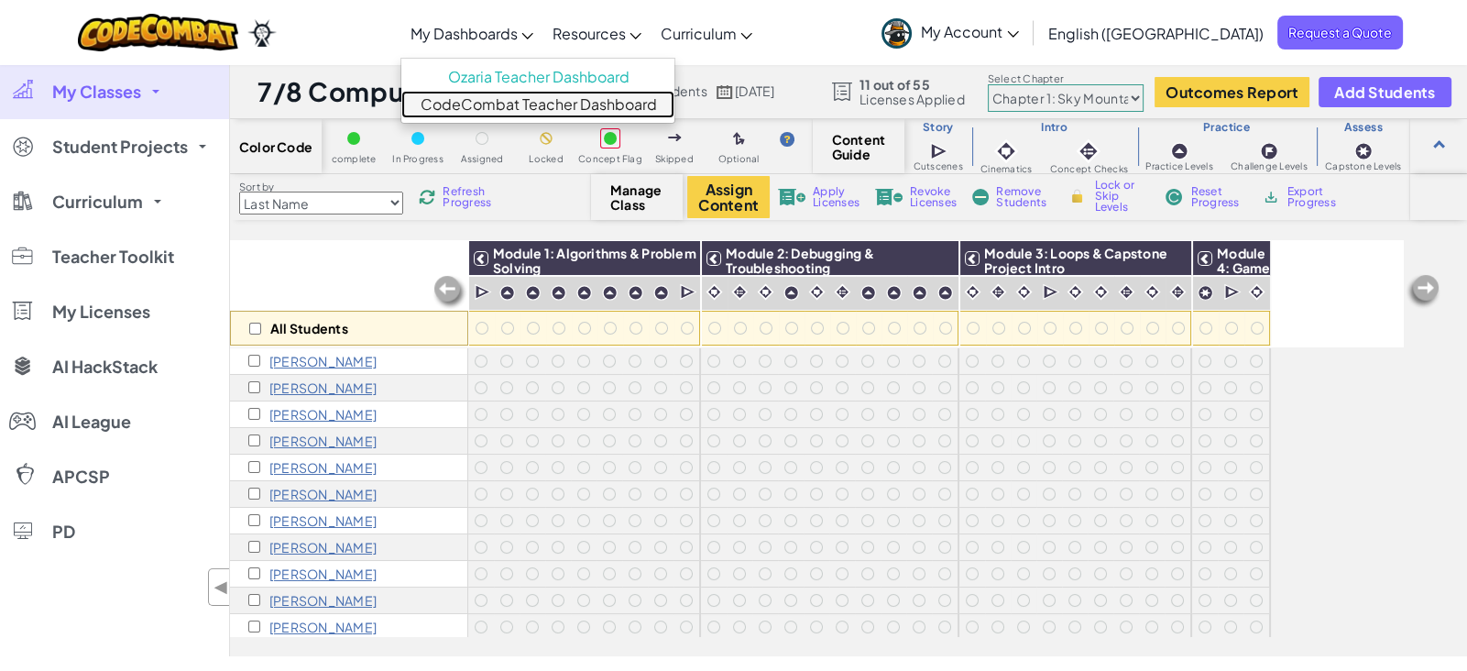
click at [551, 108] on link "CodeCombat Teacher Dashboard" at bounding box center [537, 104] width 273 height 27
